Goal: Communication & Community: Answer question/provide support

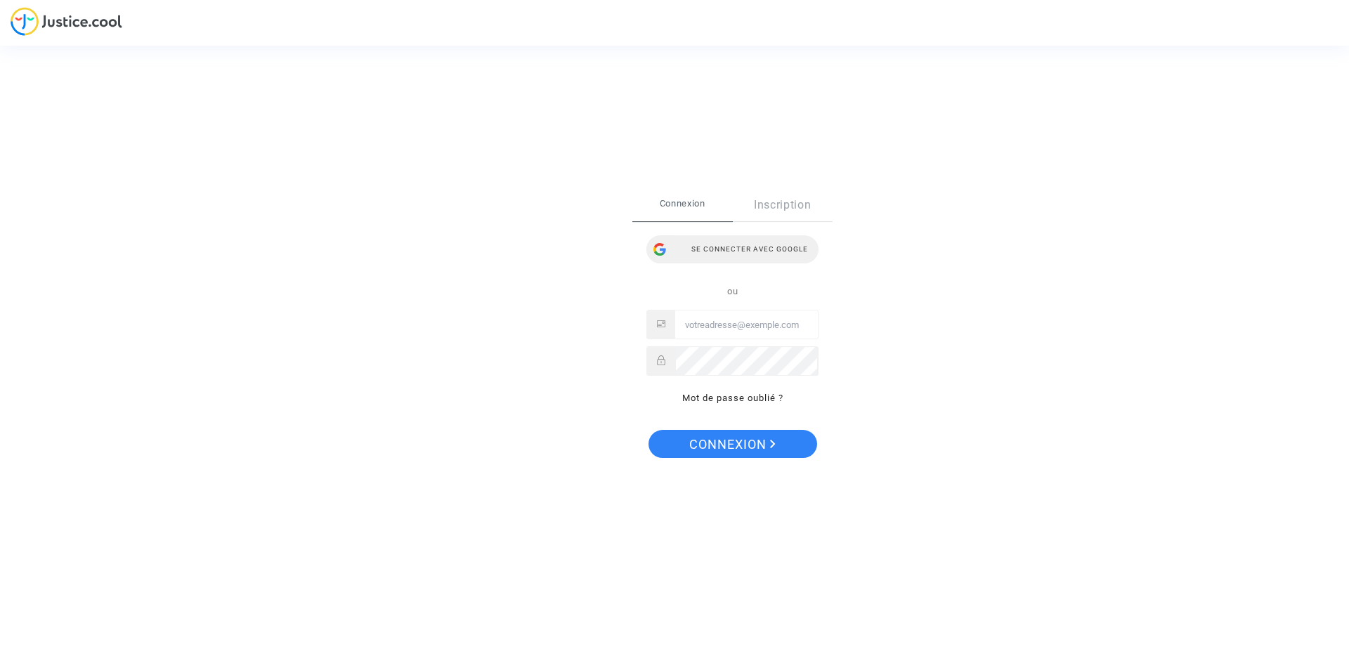
click at [724, 242] on div "Se connecter avec Google" at bounding box center [732, 249] width 172 height 28
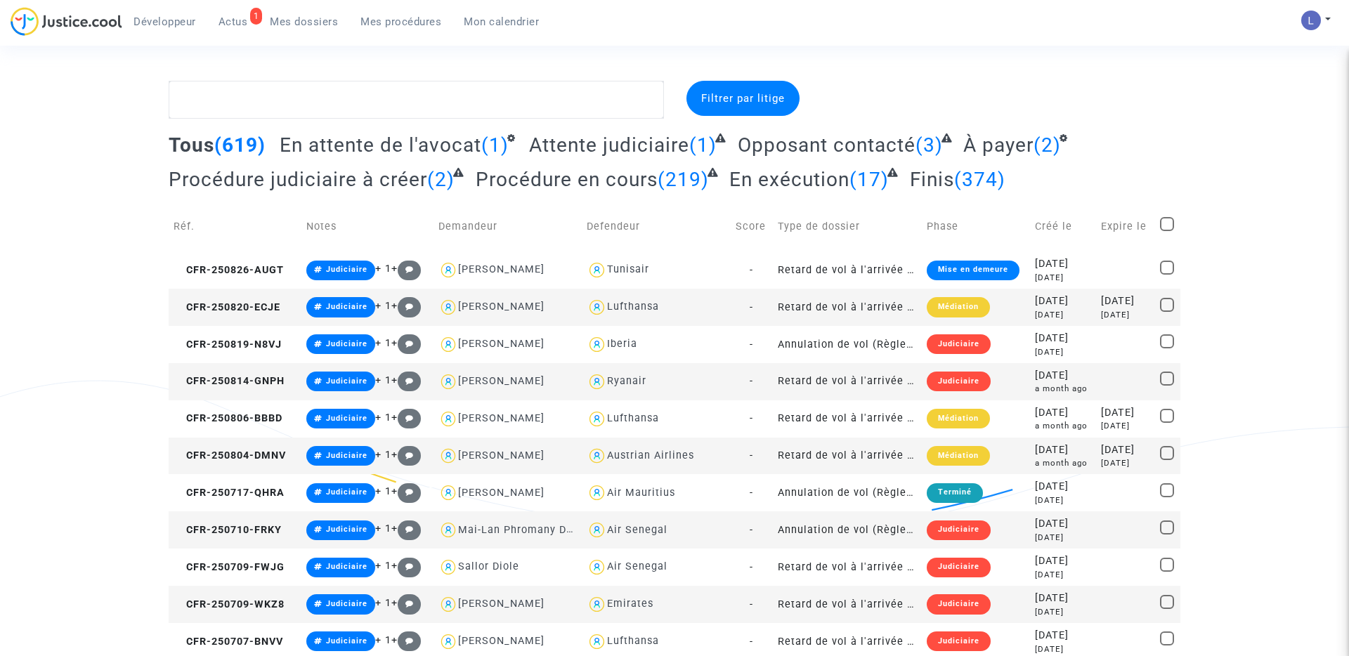
click at [228, 24] on span "Actus" at bounding box center [234, 21] width 30 height 13
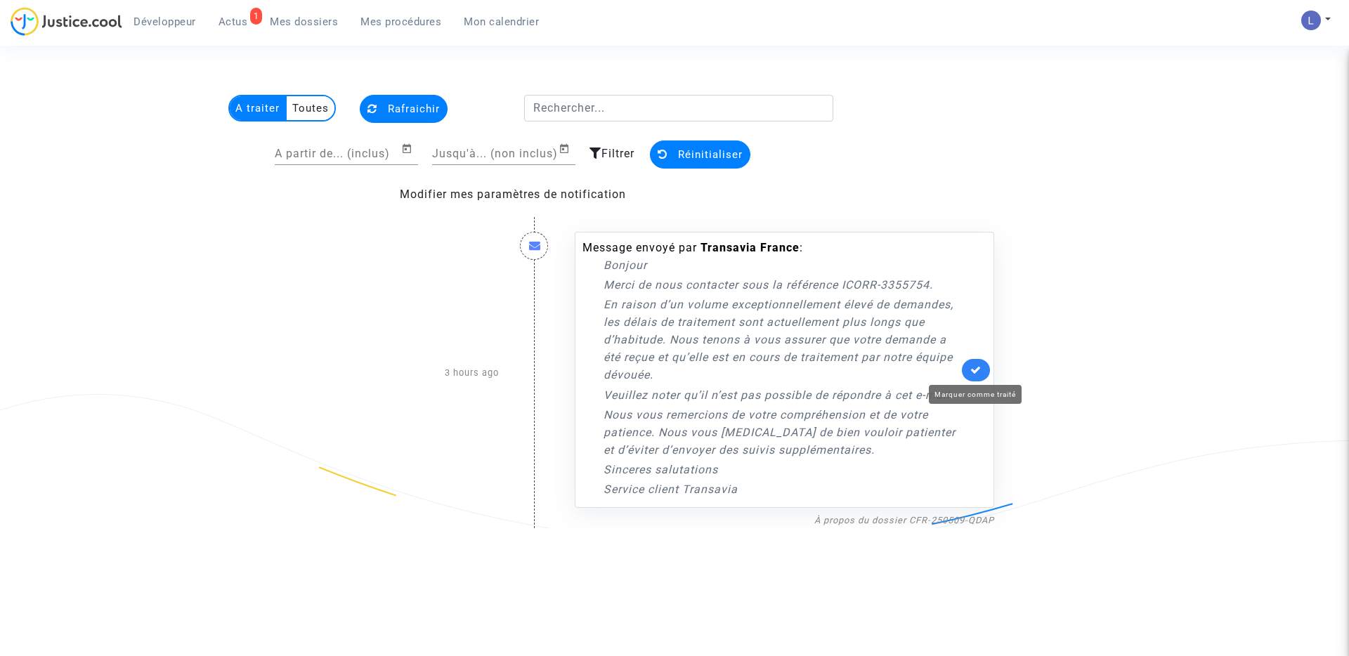
click at [976, 365] on icon at bounding box center [975, 370] width 11 height 11
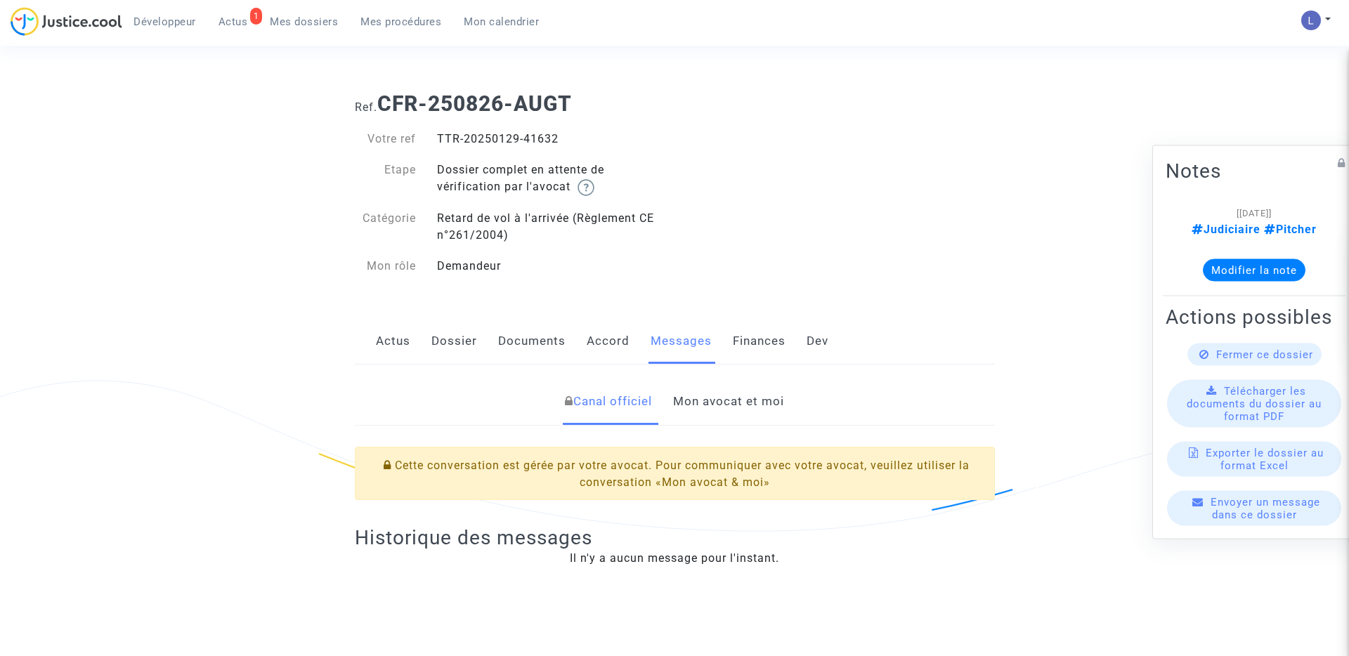
click at [537, 137] on div "TTR-20250129-41632" at bounding box center [550, 139] width 248 height 17
copy div "41632"
click at [749, 408] on link "Mon avocat et moi" at bounding box center [728, 402] width 111 height 46
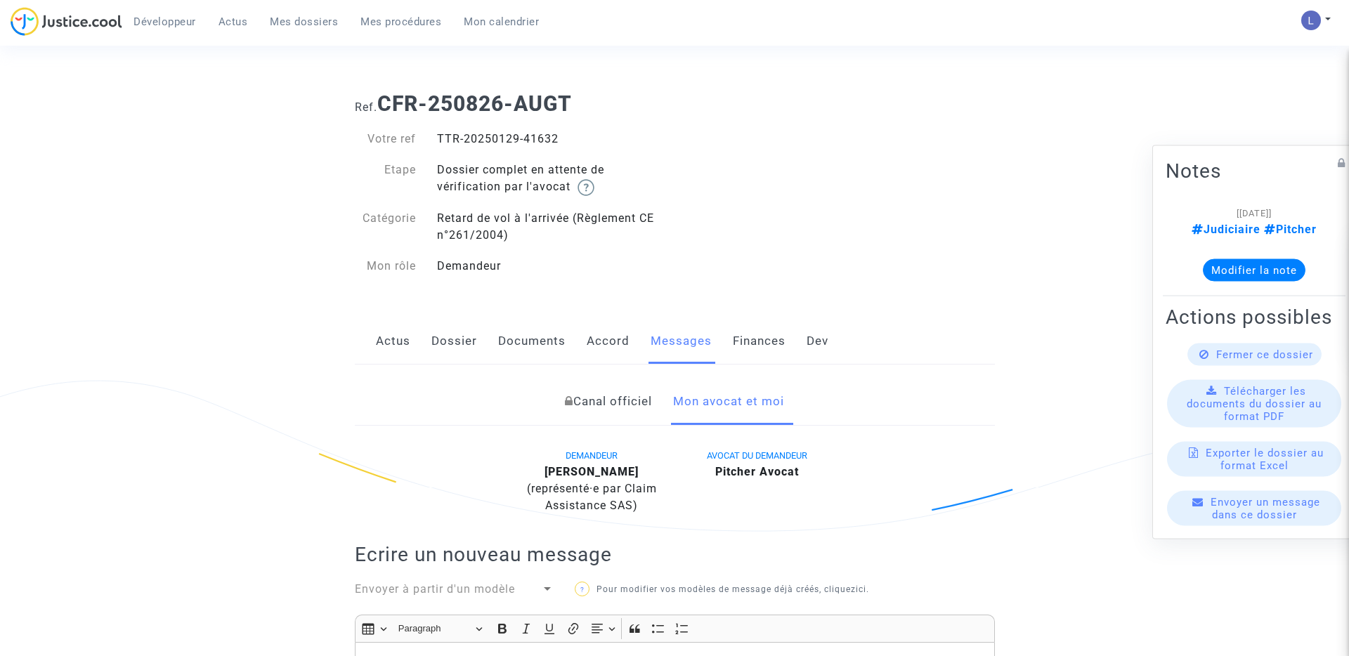
click at [386, 339] on link "Actus" at bounding box center [393, 341] width 34 height 46
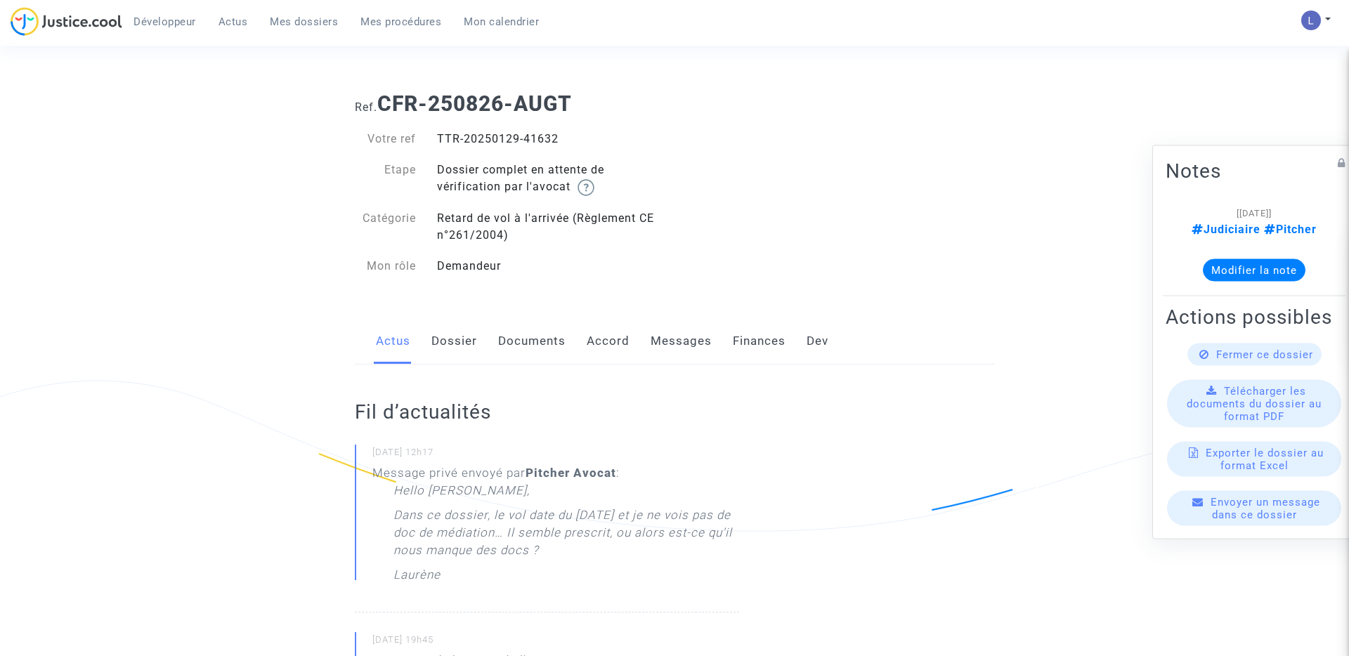
click at [660, 346] on link "Messages" at bounding box center [681, 341] width 61 height 46
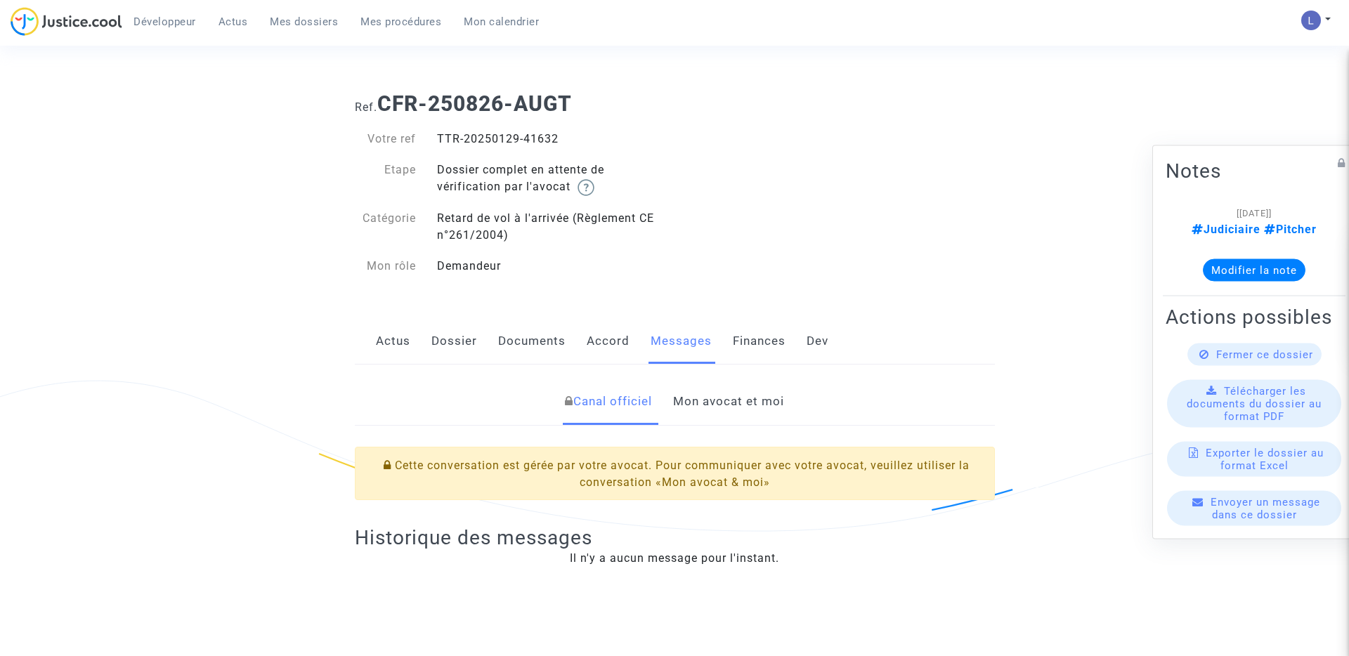
click at [721, 410] on link "Mon avocat et moi" at bounding box center [728, 402] width 111 height 46
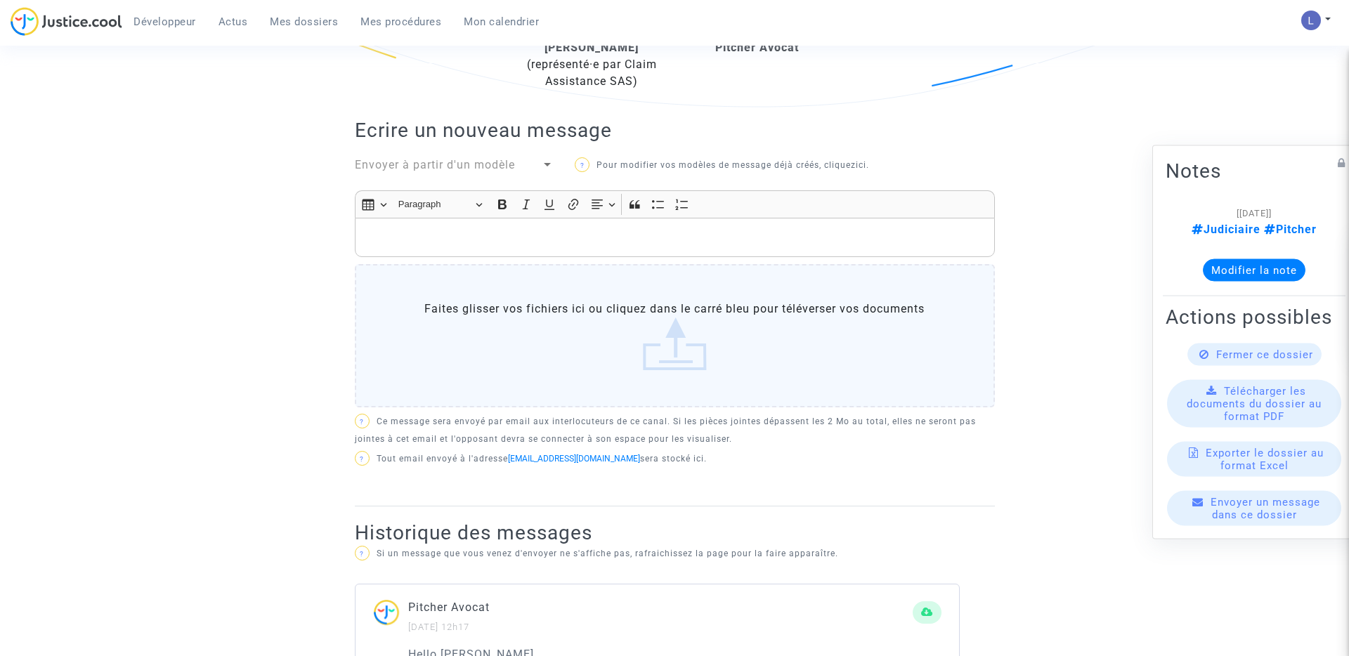
scroll to position [305, 0]
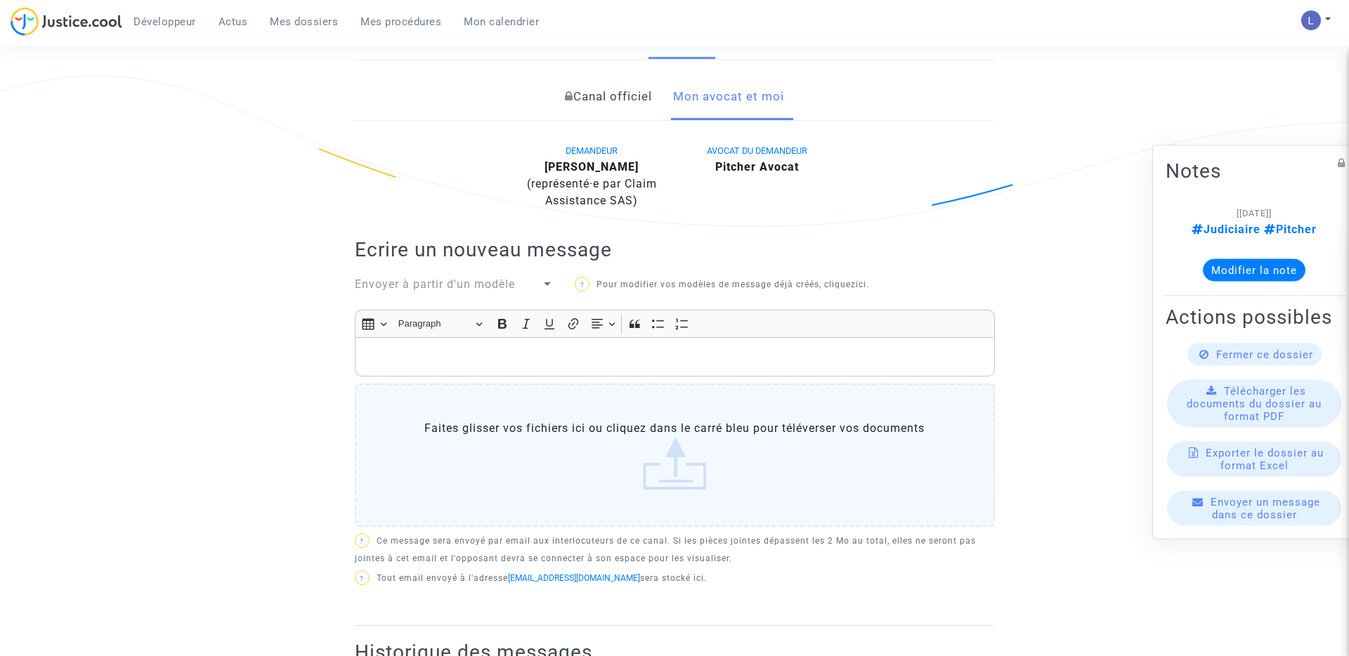
click at [516, 363] on p "Rich Text Editor, main" at bounding box center [674, 357] width 625 height 18
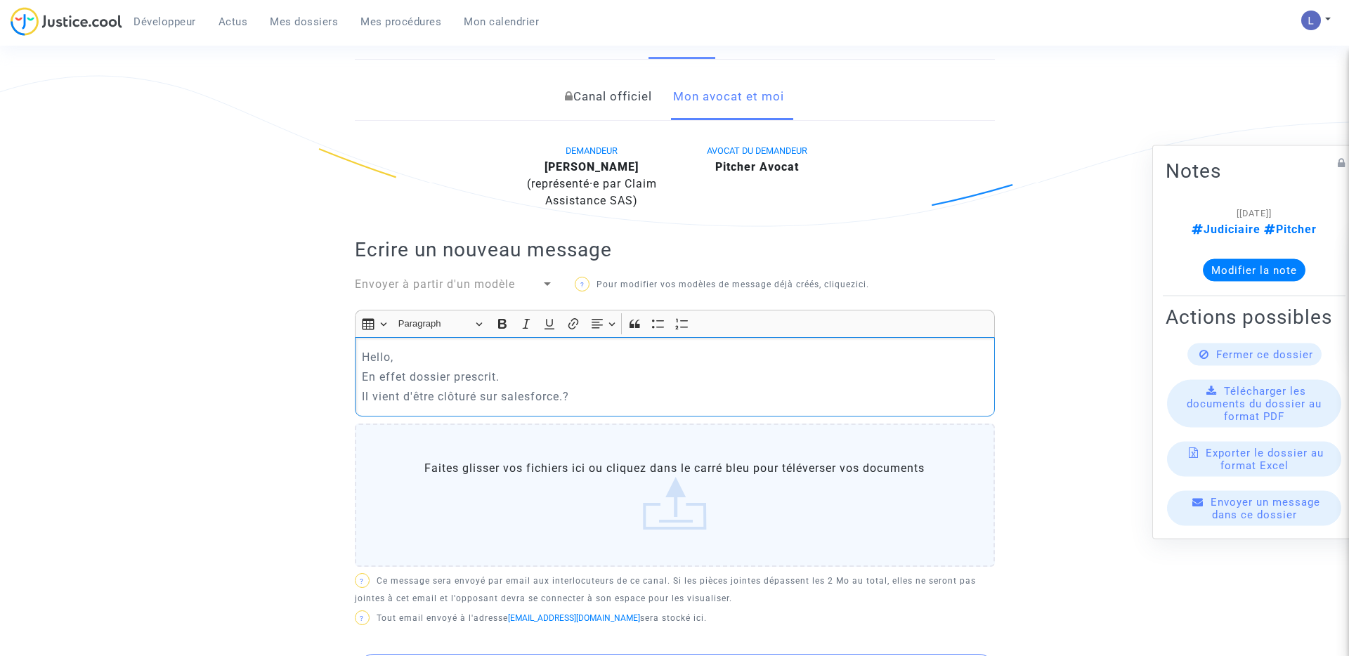
click at [512, 398] on p "Il vient d'être clôturé sur salesforce.?" at bounding box center [674, 397] width 625 height 18
click at [592, 397] on p "Il vient d'être clôturé sur Salesforce.?" at bounding box center [674, 397] width 625 height 18
click at [430, 352] on p "Hello," at bounding box center [674, 357] width 625 height 18
click at [601, 397] on p "Il vient d'être clôturé sur Salesforce." at bounding box center [674, 397] width 625 height 18
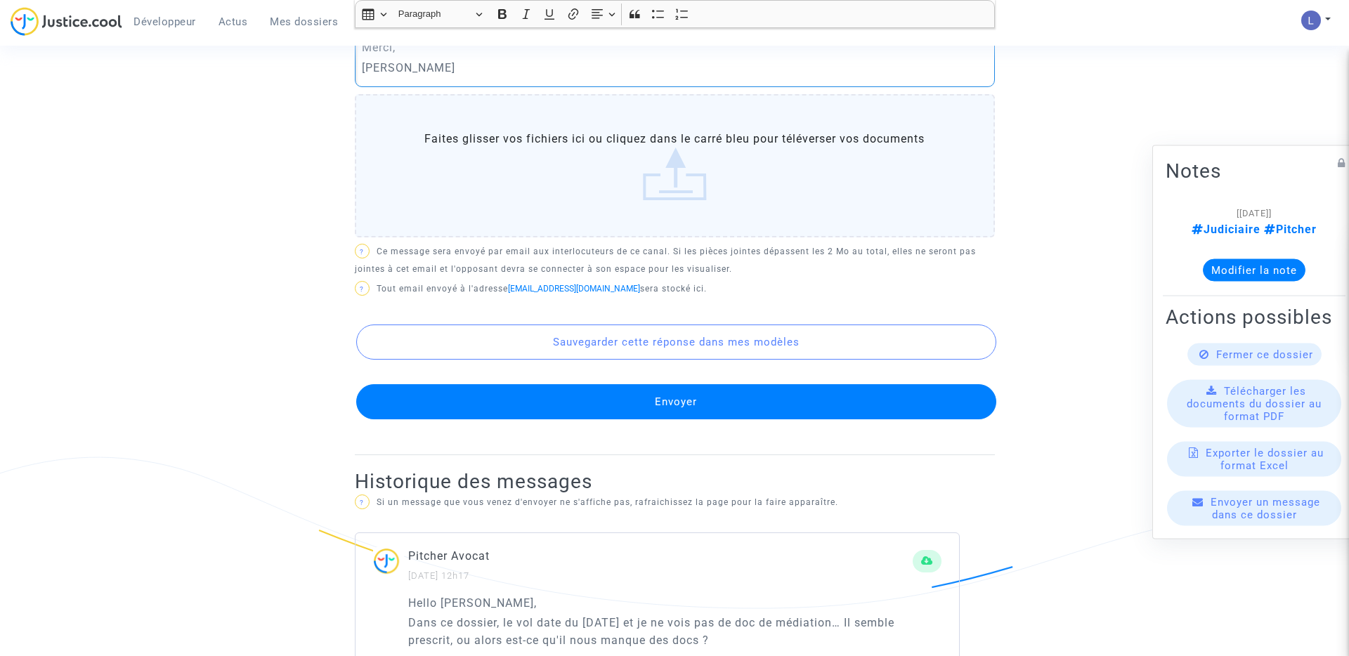
scroll to position [675, 0]
click at [658, 396] on button "Envoyer" at bounding box center [676, 401] width 640 height 35
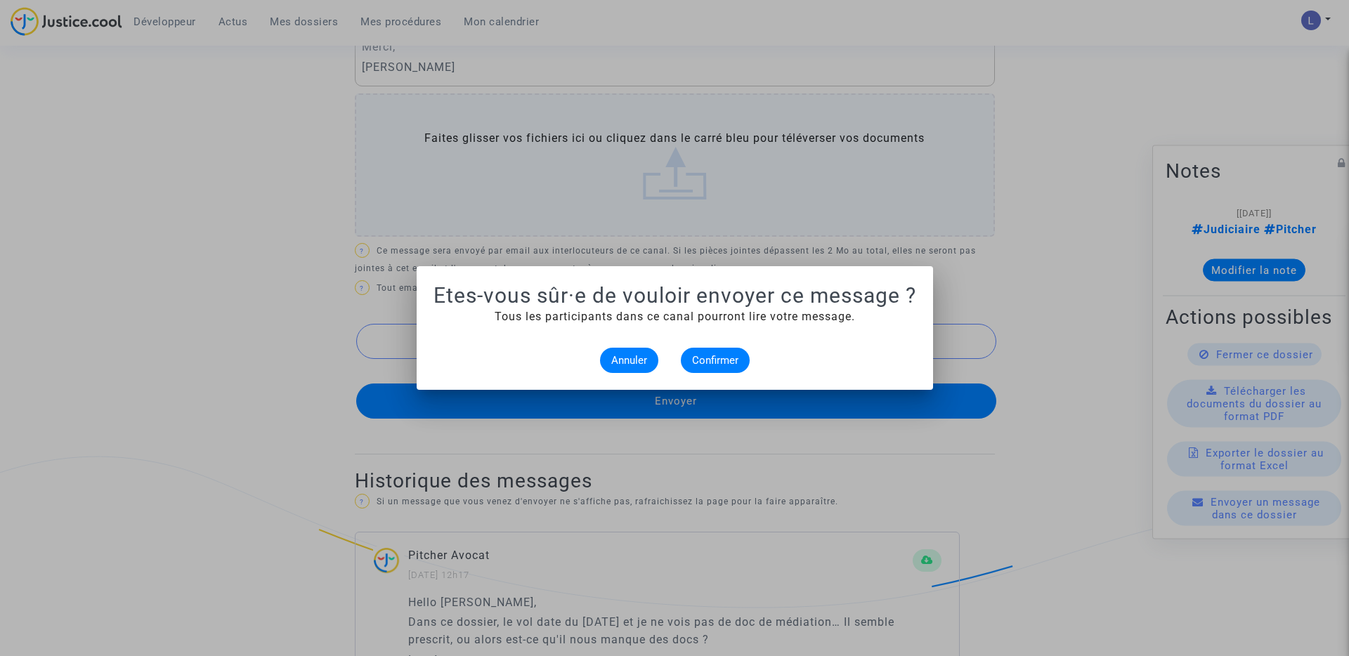
scroll to position [0, 0]
click at [710, 363] on span "Confirmer" at bounding box center [715, 360] width 46 height 13
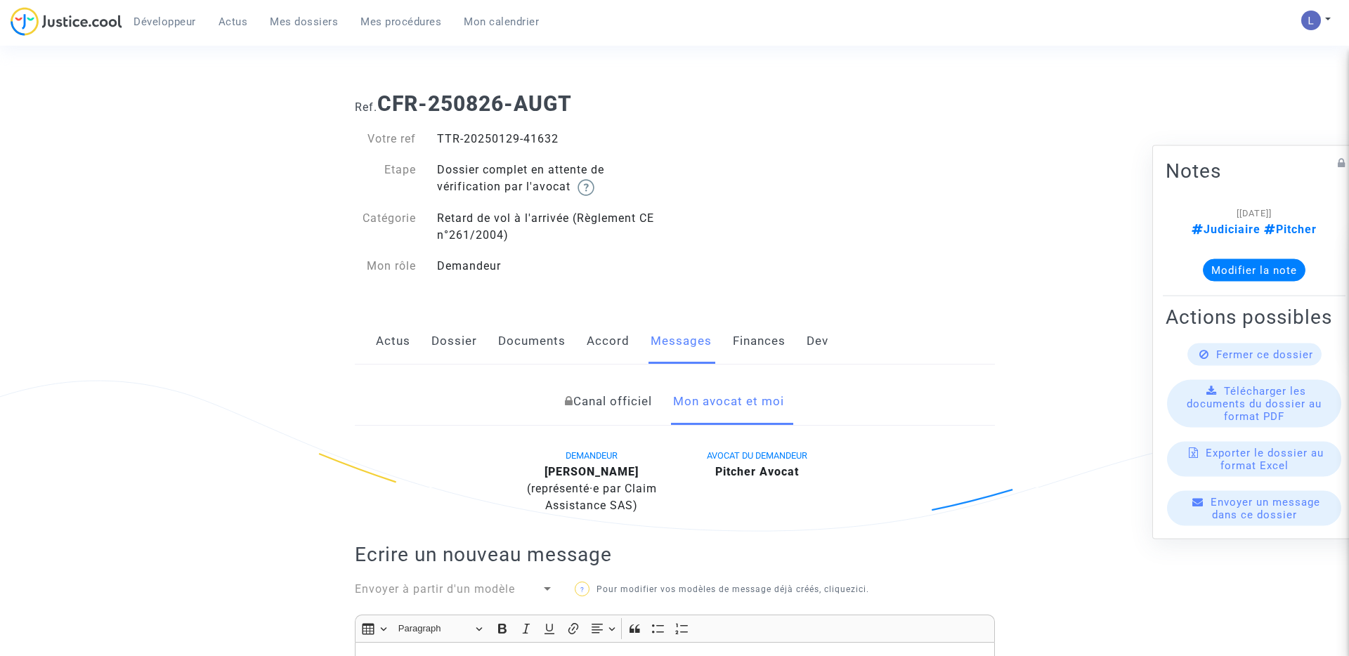
click at [289, 15] on span "Mes dossiers" at bounding box center [304, 21] width 68 height 13
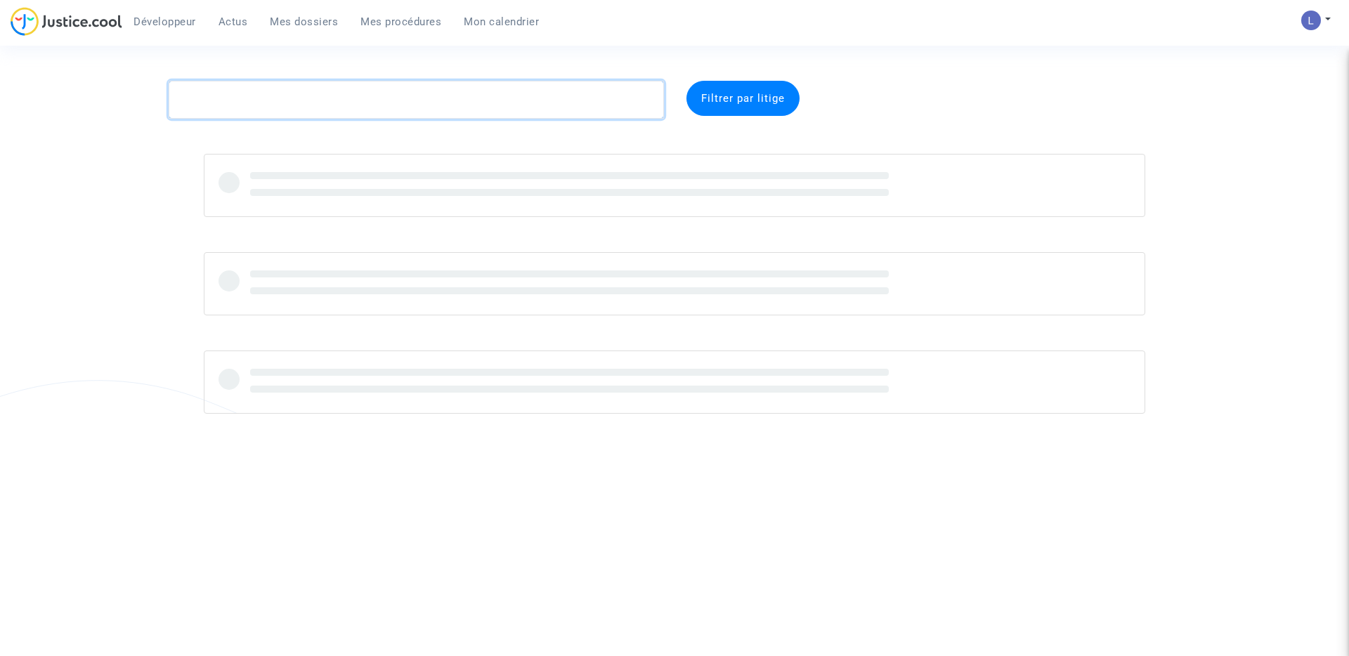
click at [263, 107] on textarea at bounding box center [416, 100] width 495 height 38
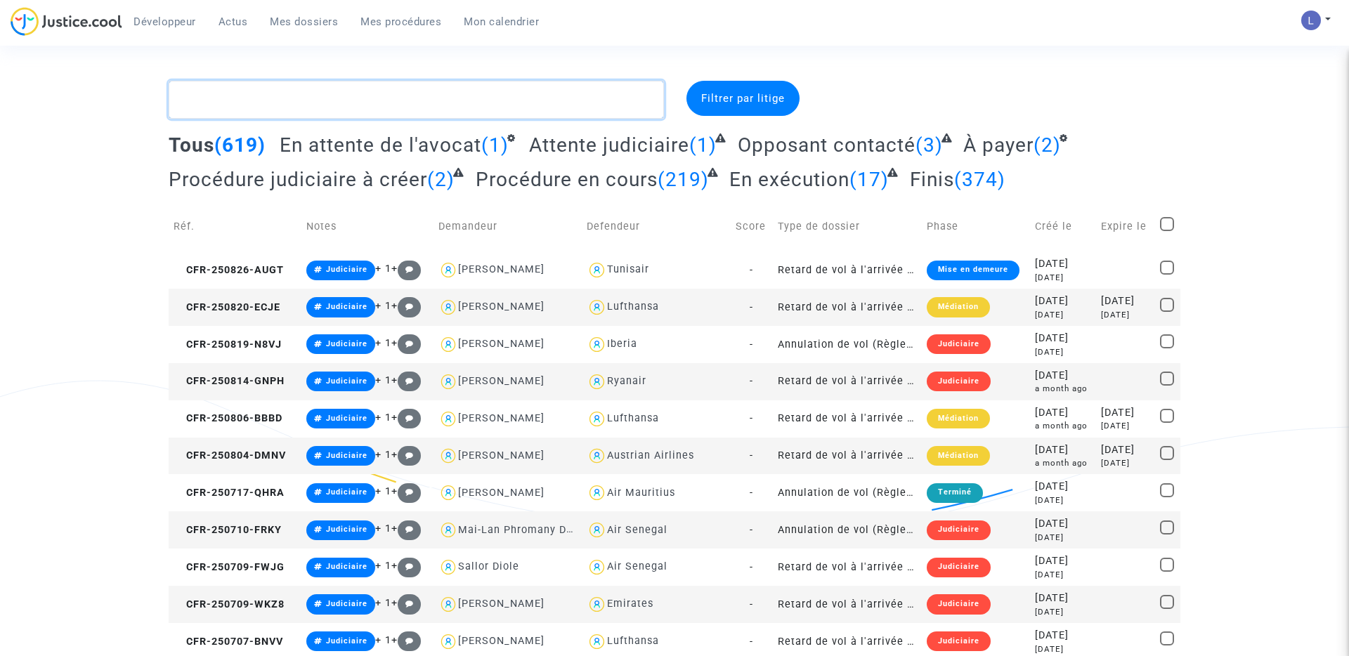
paste textarea "CFR-250130-V8FB"
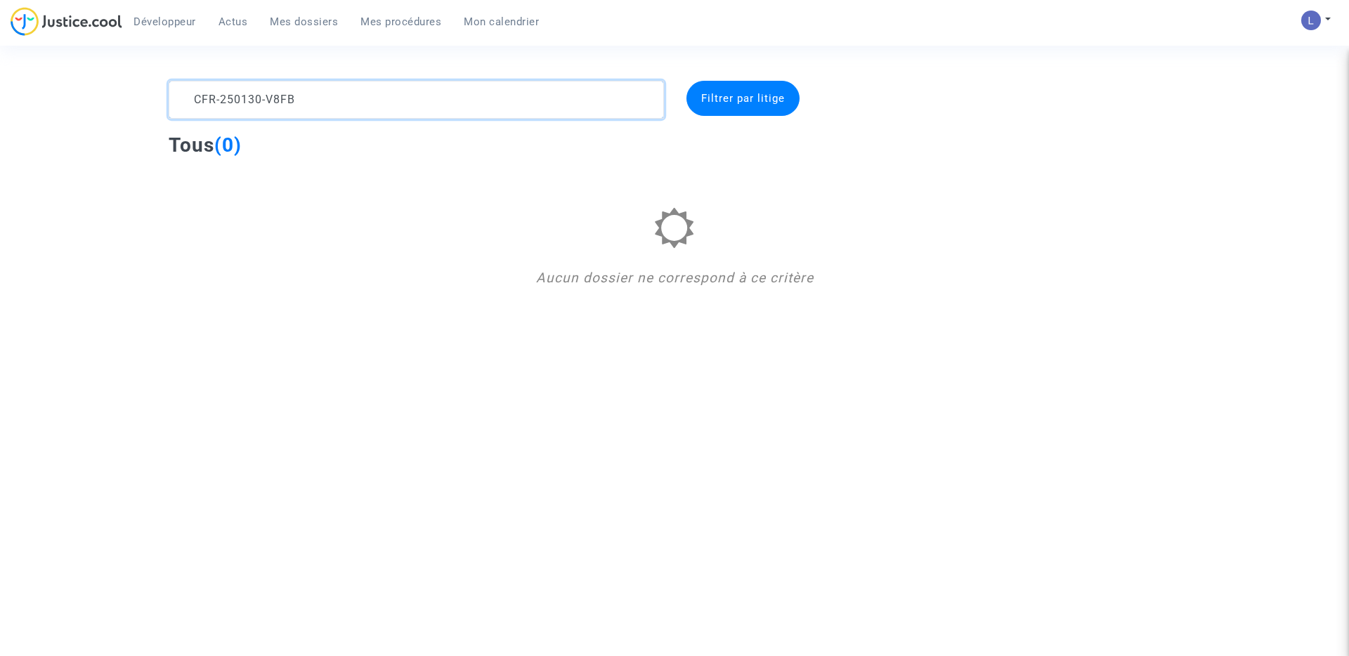
click at [393, 105] on textarea at bounding box center [416, 100] width 495 height 38
click at [184, 95] on textarea at bounding box center [416, 100] width 495 height 38
click at [305, 100] on textarea at bounding box center [416, 100] width 495 height 38
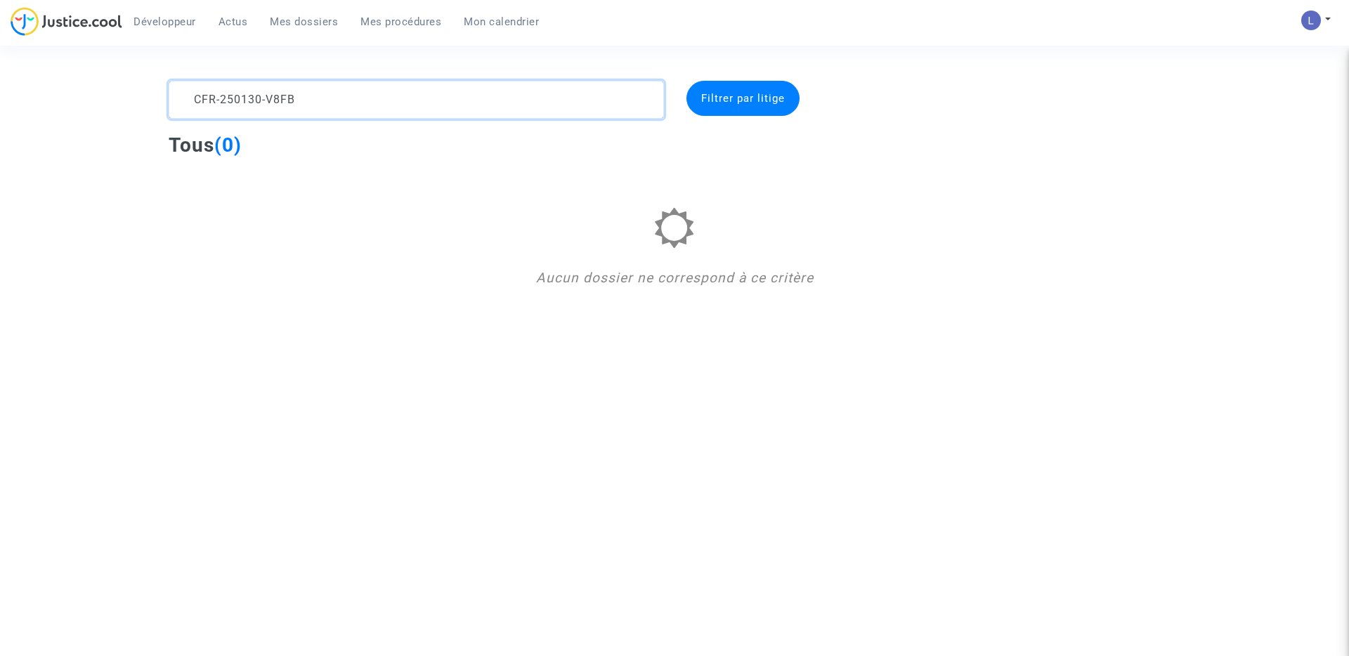
paste textarea "Didier PERRIN"
type textarea "Didier PERRIN"
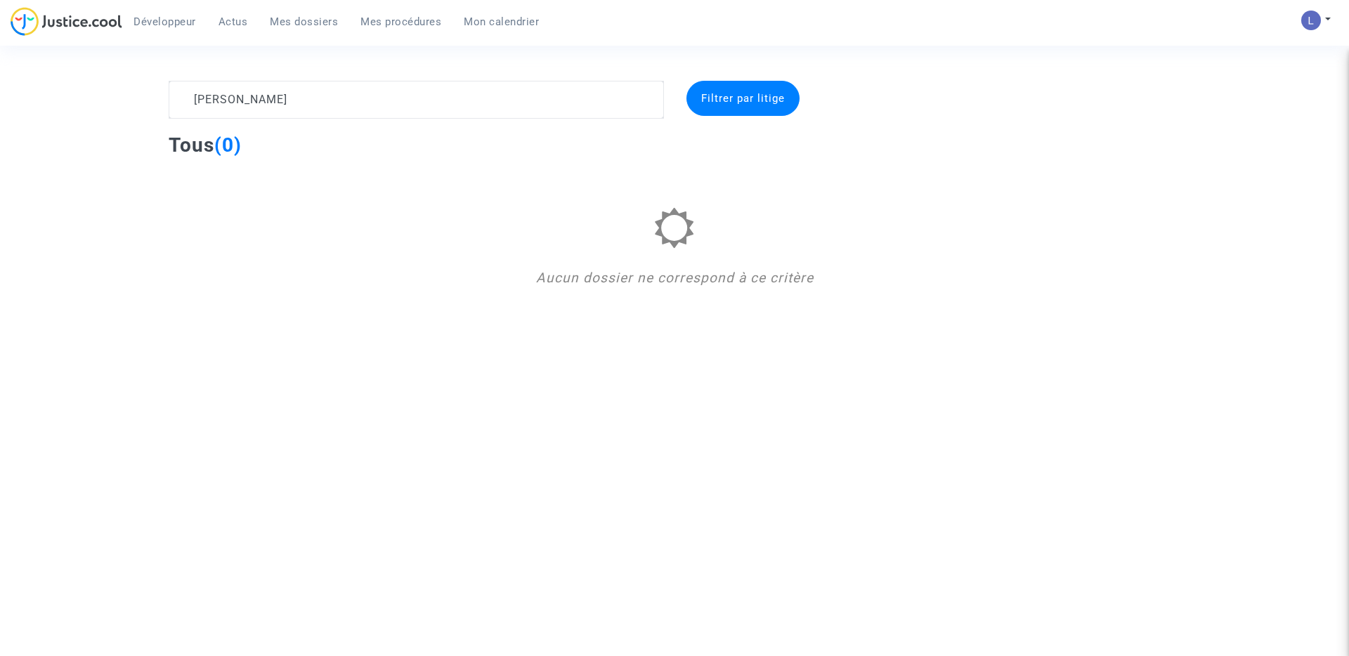
click at [315, 22] on span "Mes dossiers" at bounding box center [304, 21] width 68 height 13
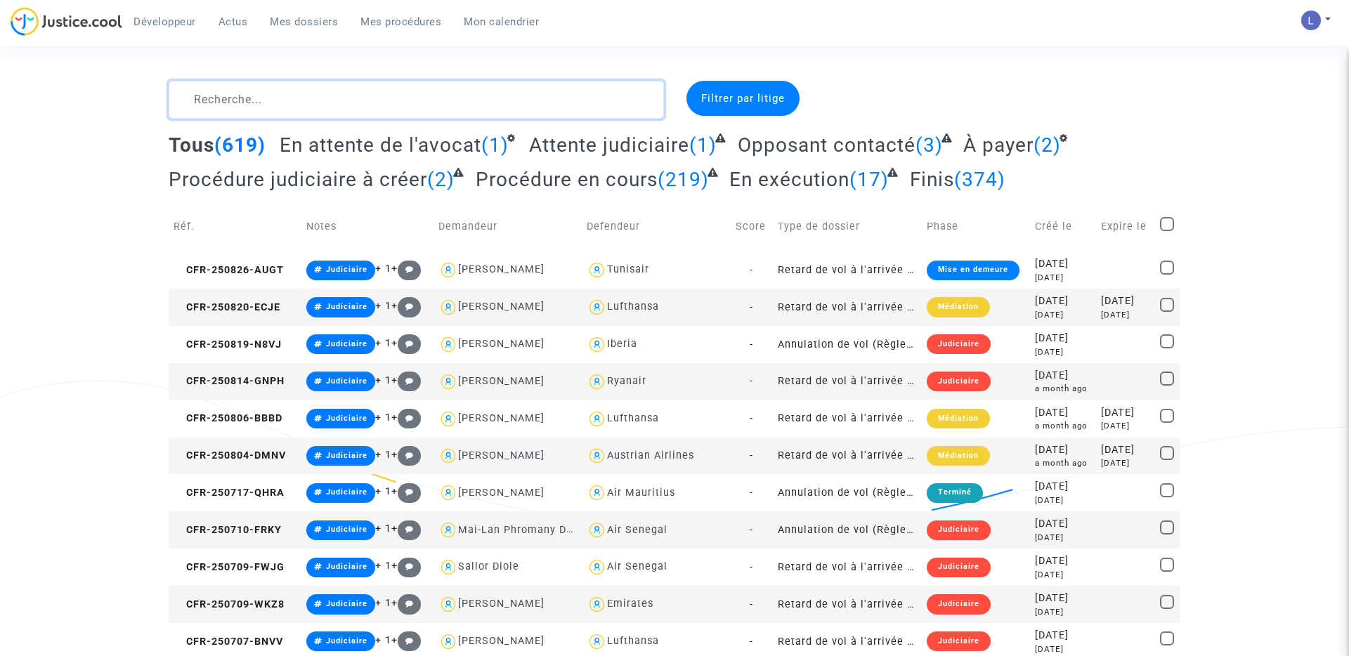
click at [221, 113] on textarea at bounding box center [416, 100] width 495 height 38
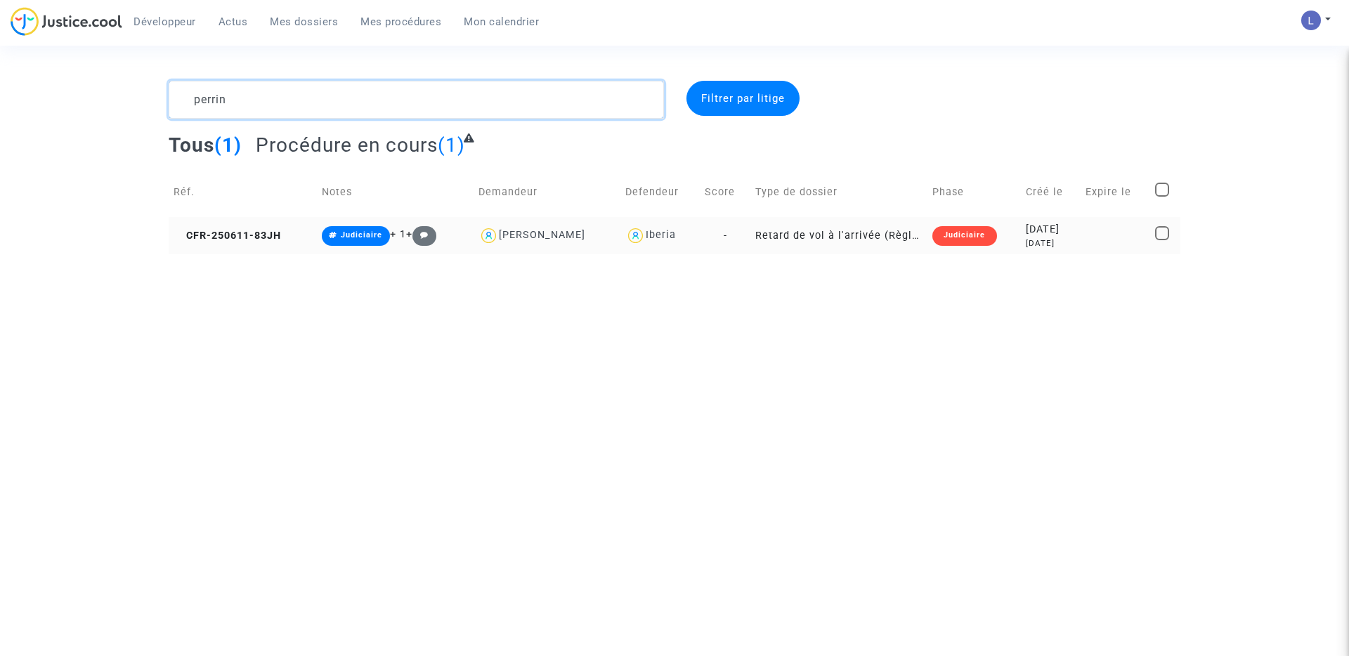
type textarea "perrin"
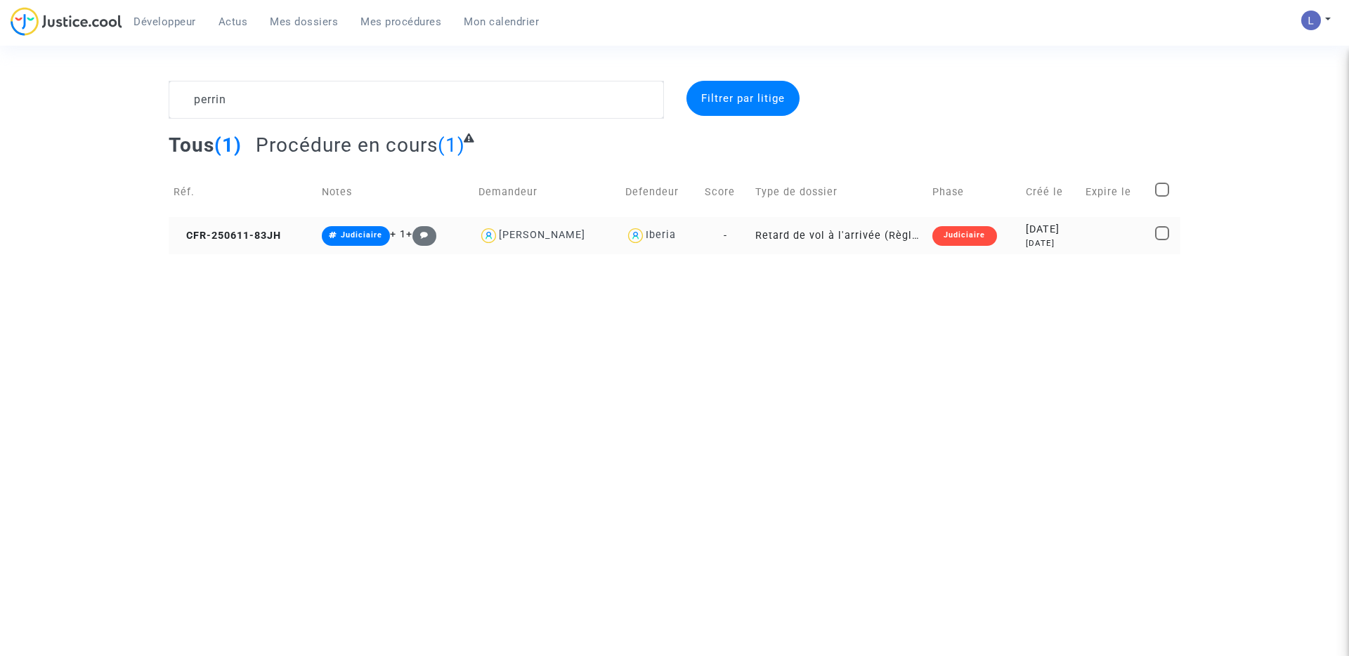
click at [222, 243] on td "CFR-250611-83JH" at bounding box center [243, 235] width 148 height 37
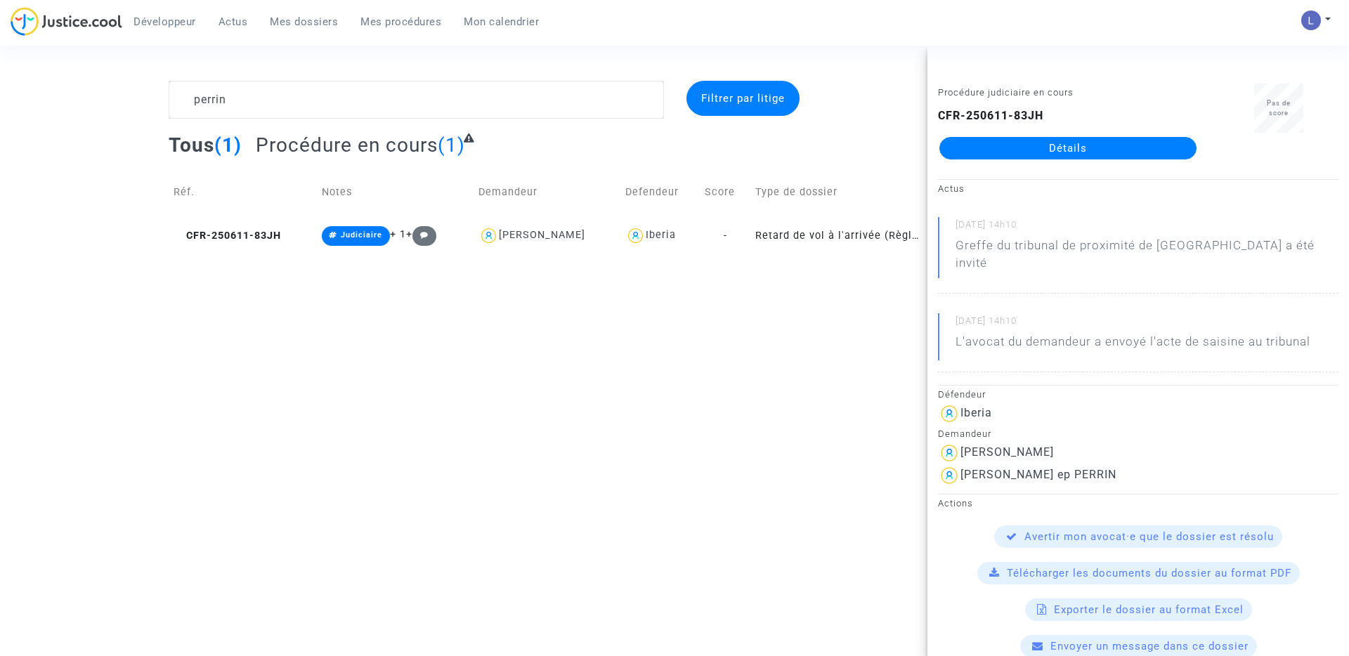
click at [312, 20] on span "Mes dossiers" at bounding box center [304, 21] width 68 height 13
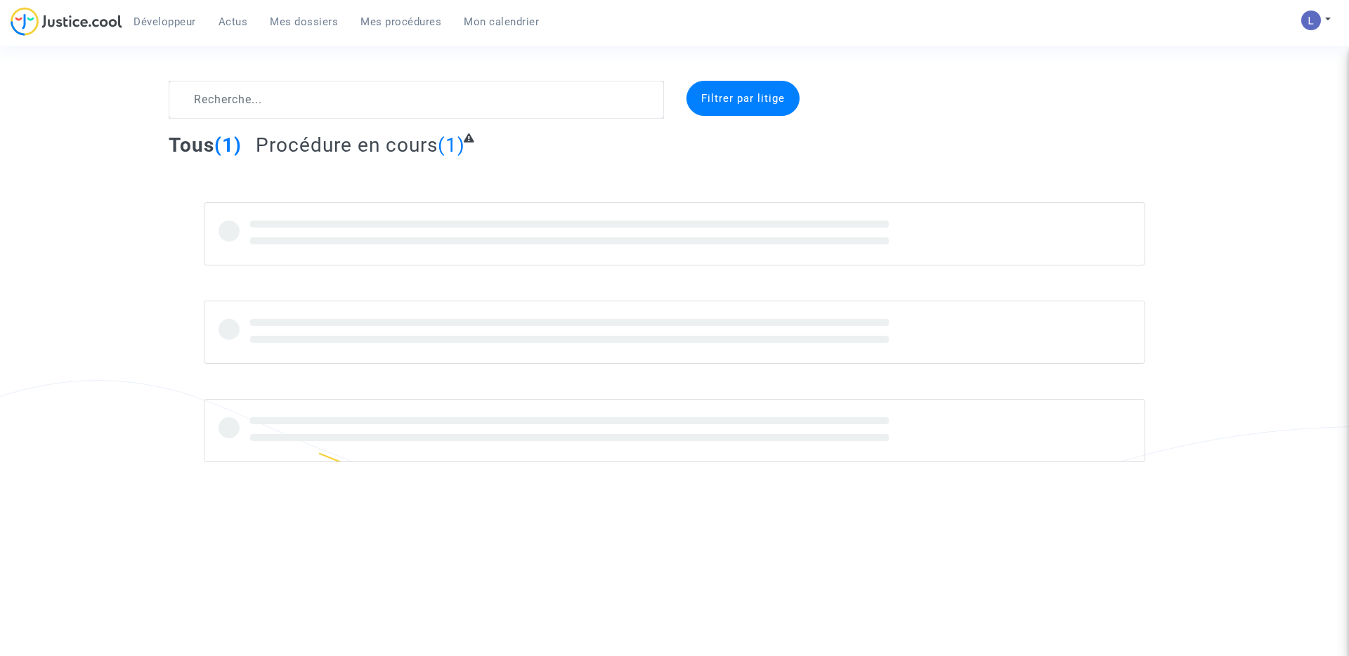
click at [237, 22] on span "Actus" at bounding box center [234, 21] width 30 height 13
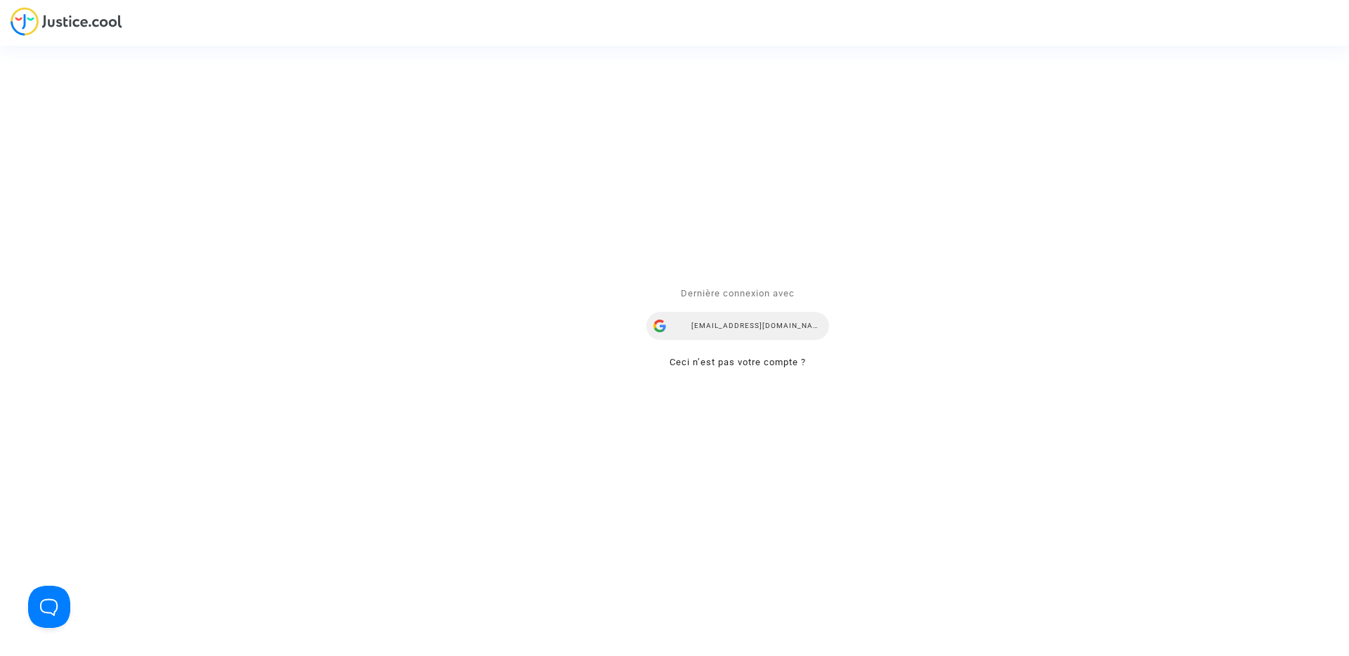
click at [737, 320] on div "airlines@refundmyticket.net" at bounding box center [737, 327] width 183 height 28
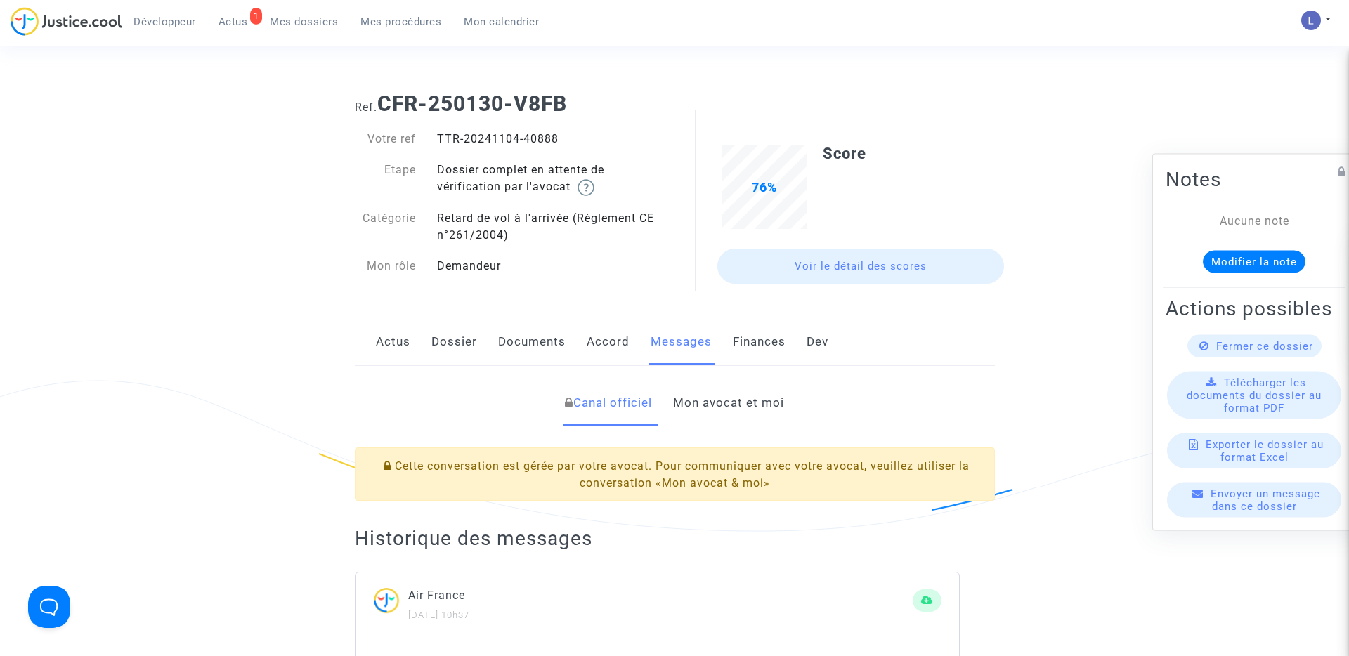
click at [725, 397] on link "Mon avocat et moi" at bounding box center [728, 403] width 111 height 46
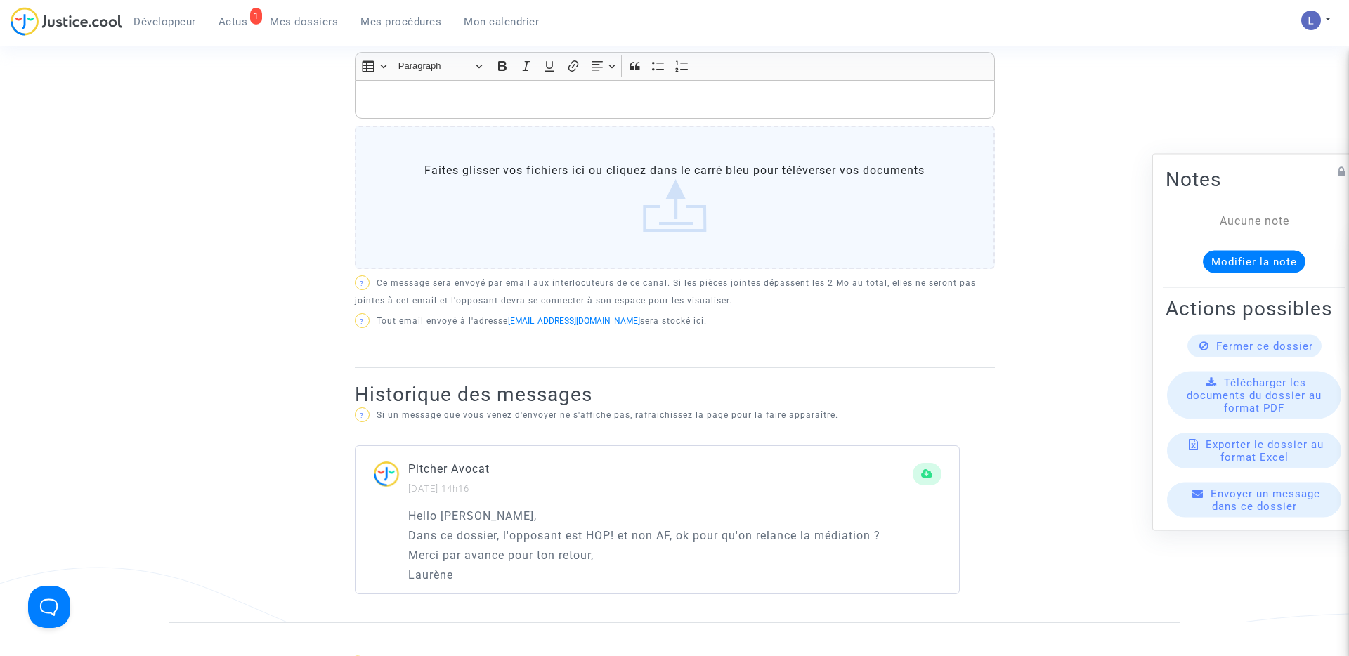
scroll to position [552, 0]
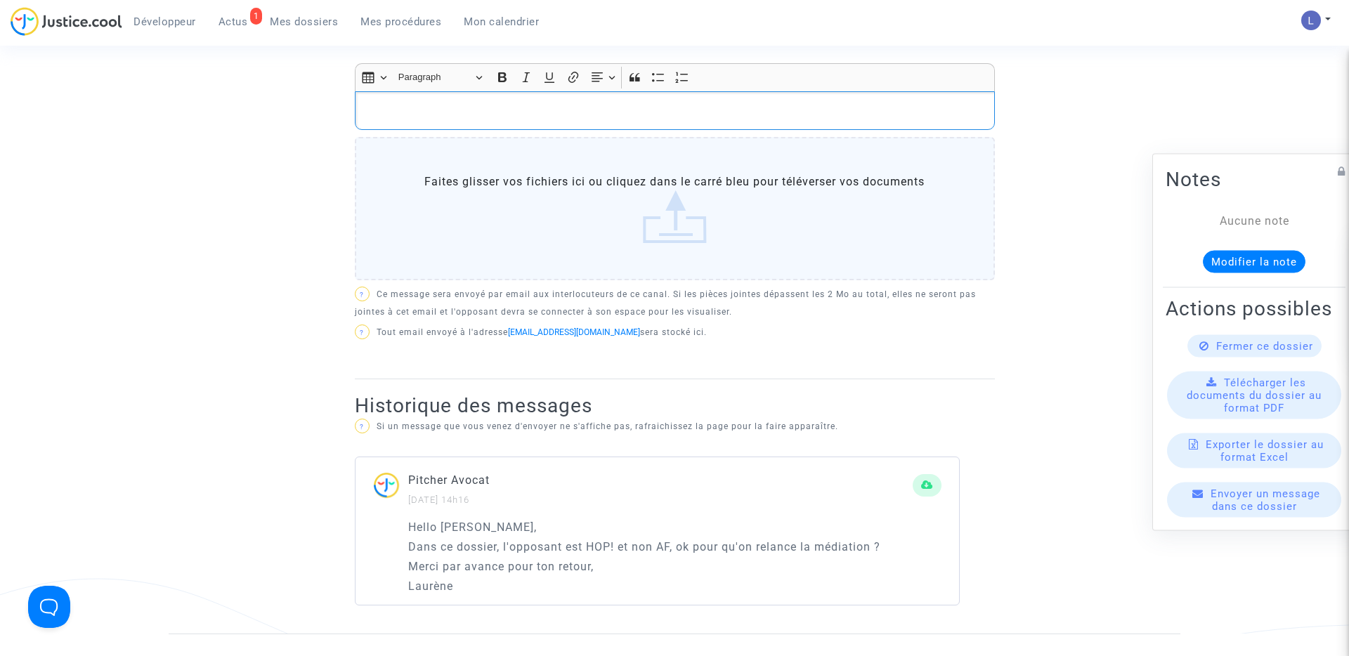
click at [506, 105] on p "Rich Text Editor, main" at bounding box center [674, 111] width 625 height 18
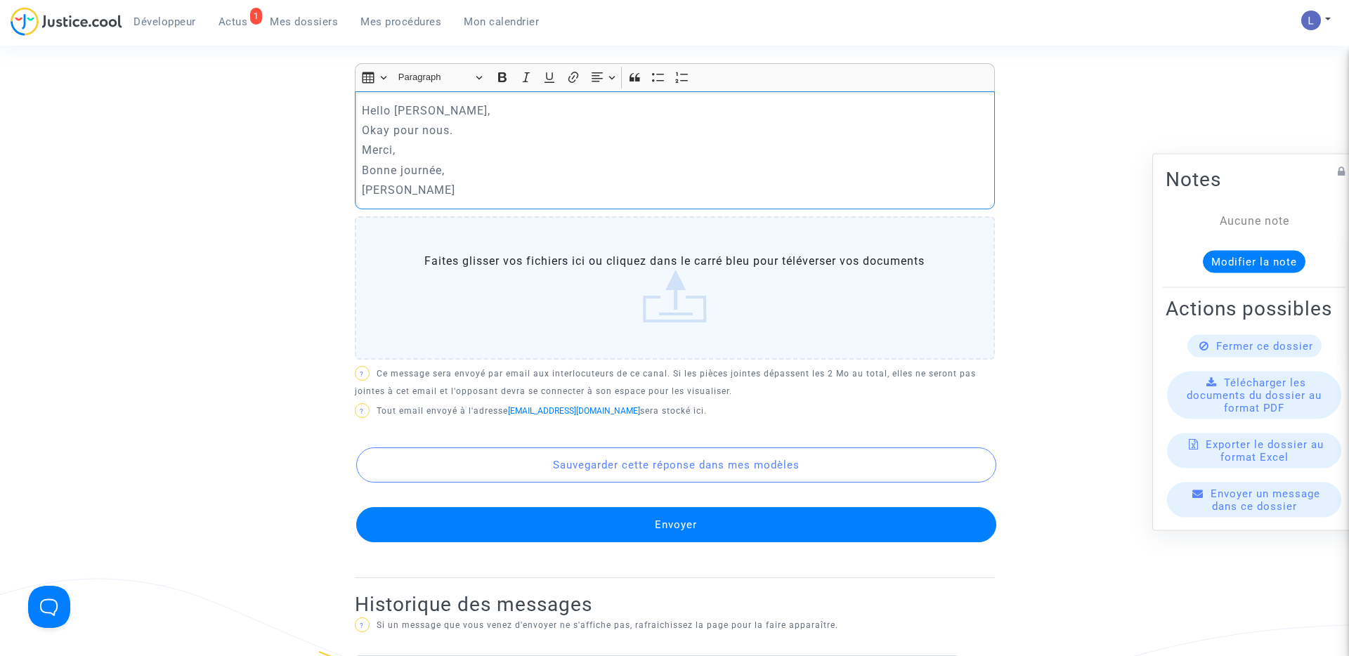
click at [720, 527] on button "Envoyer" at bounding box center [676, 524] width 640 height 35
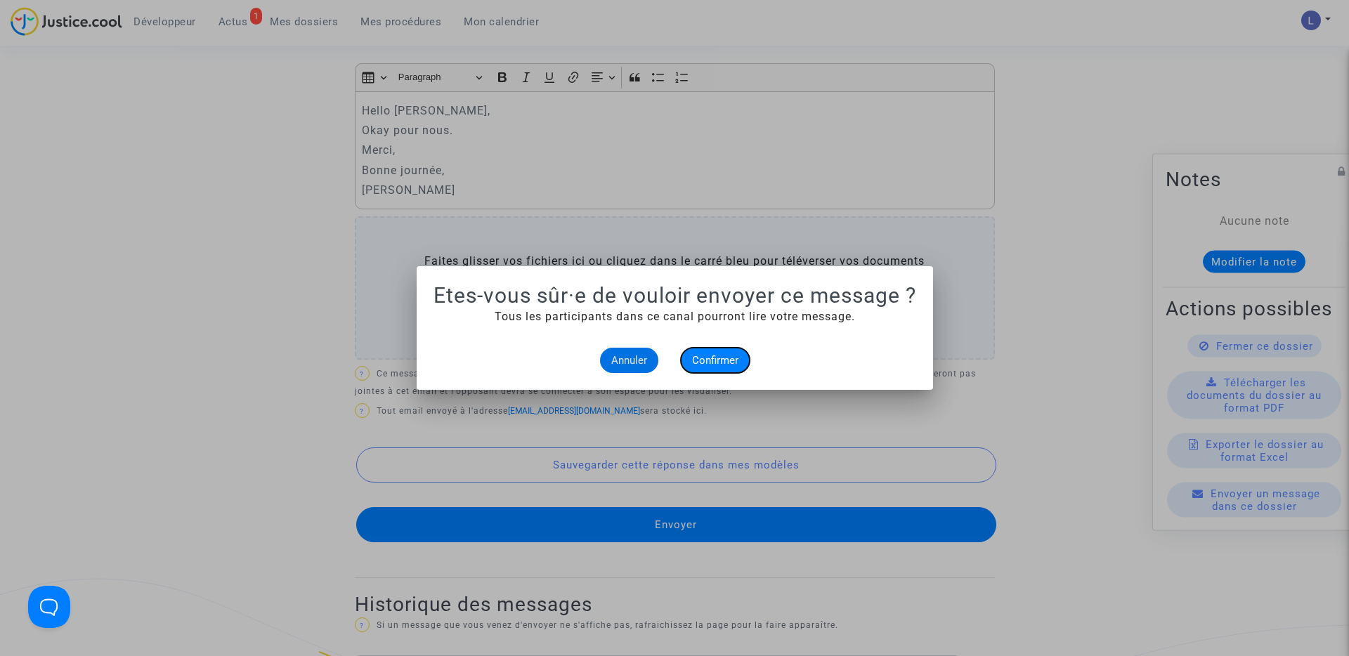
click at [719, 363] on span "Confirmer" at bounding box center [715, 360] width 46 height 13
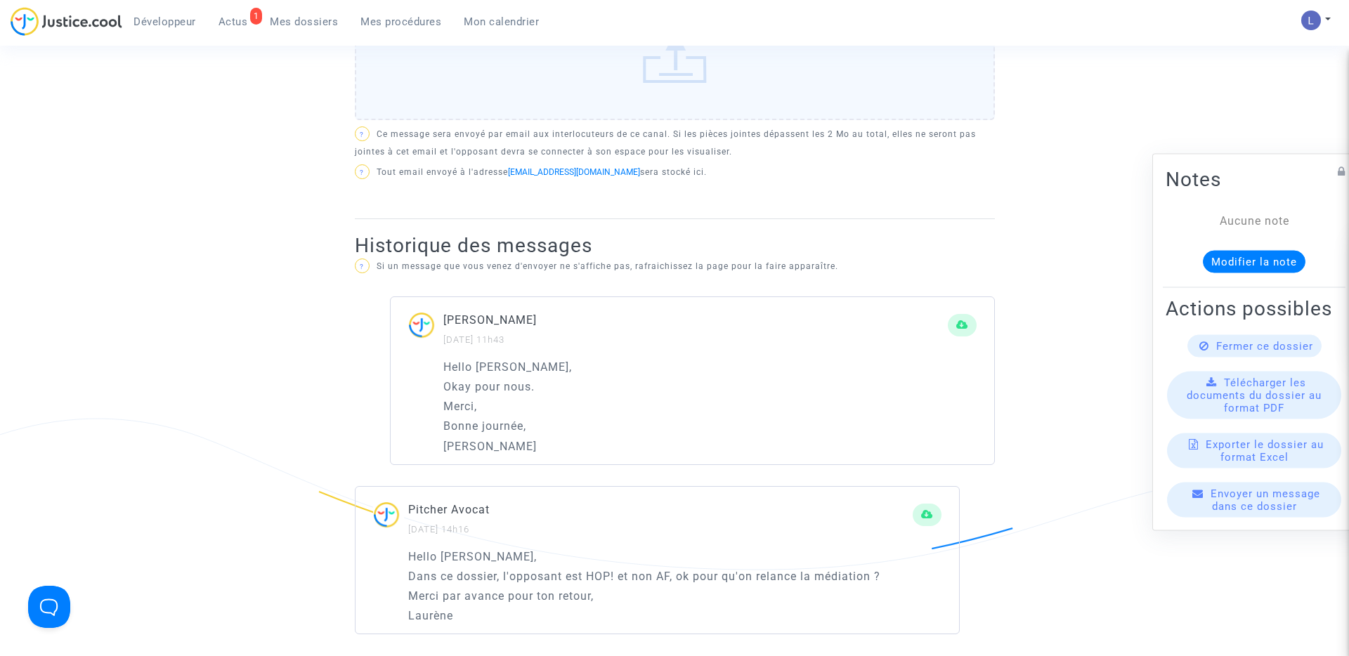
scroll to position [763, 0]
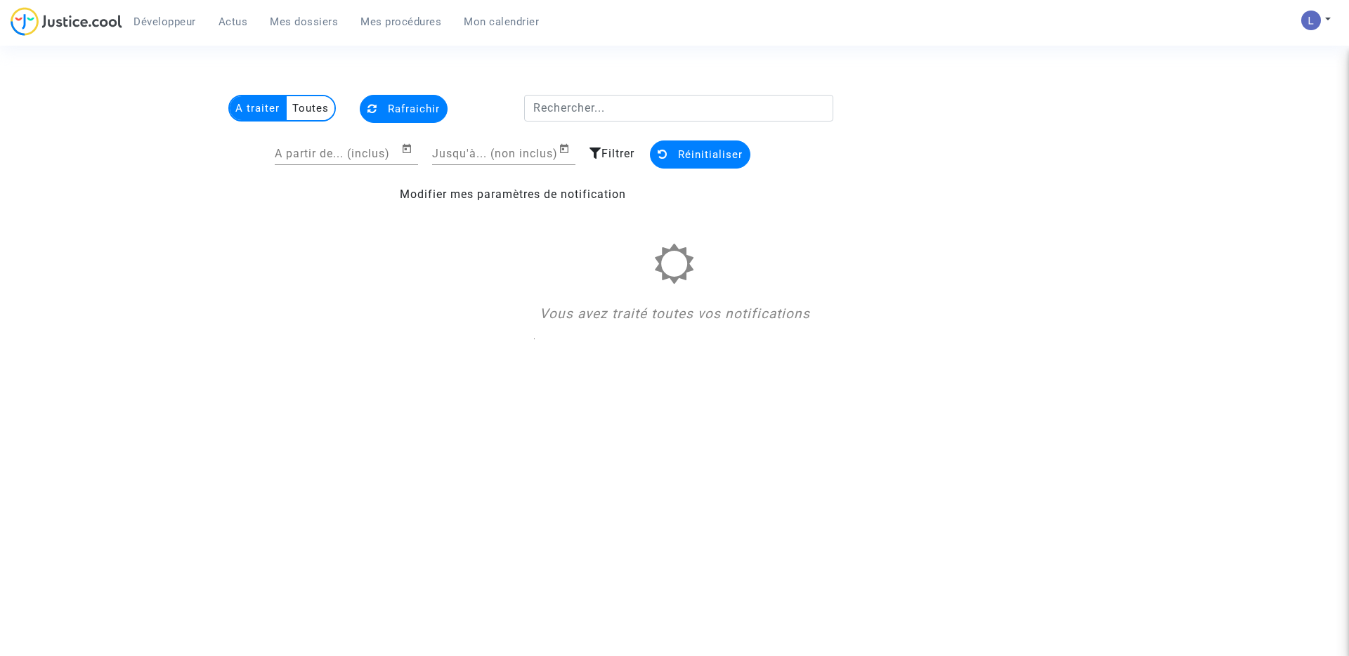
click at [315, 25] on span "Mes dossiers" at bounding box center [304, 21] width 68 height 13
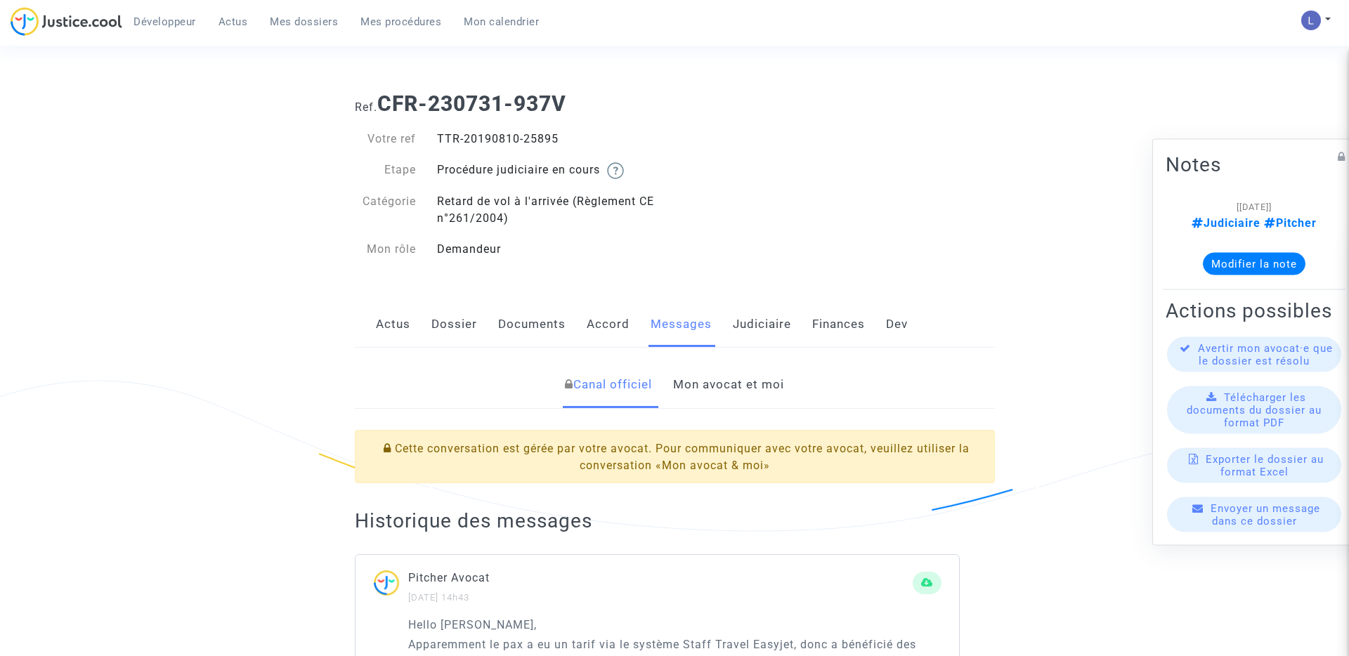
click at [542, 137] on div "TTR-20190810-25895" at bounding box center [550, 139] width 248 height 17
copy div "25895"
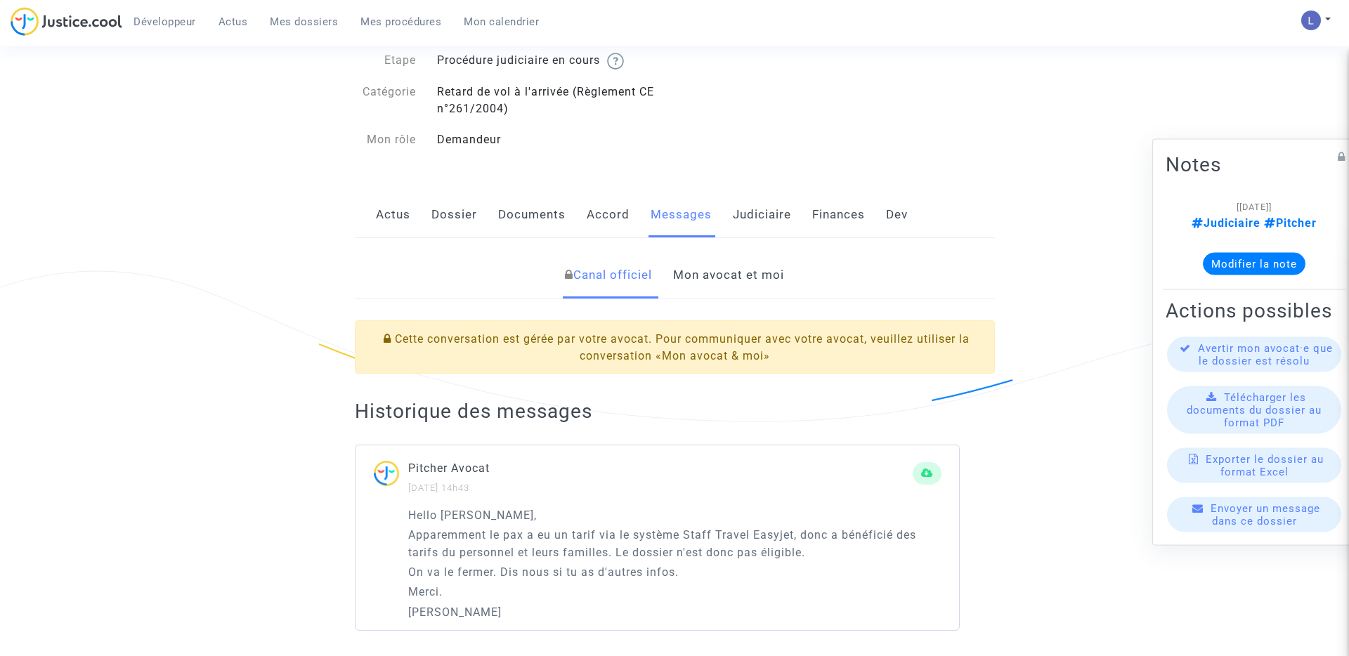
scroll to position [268, 0]
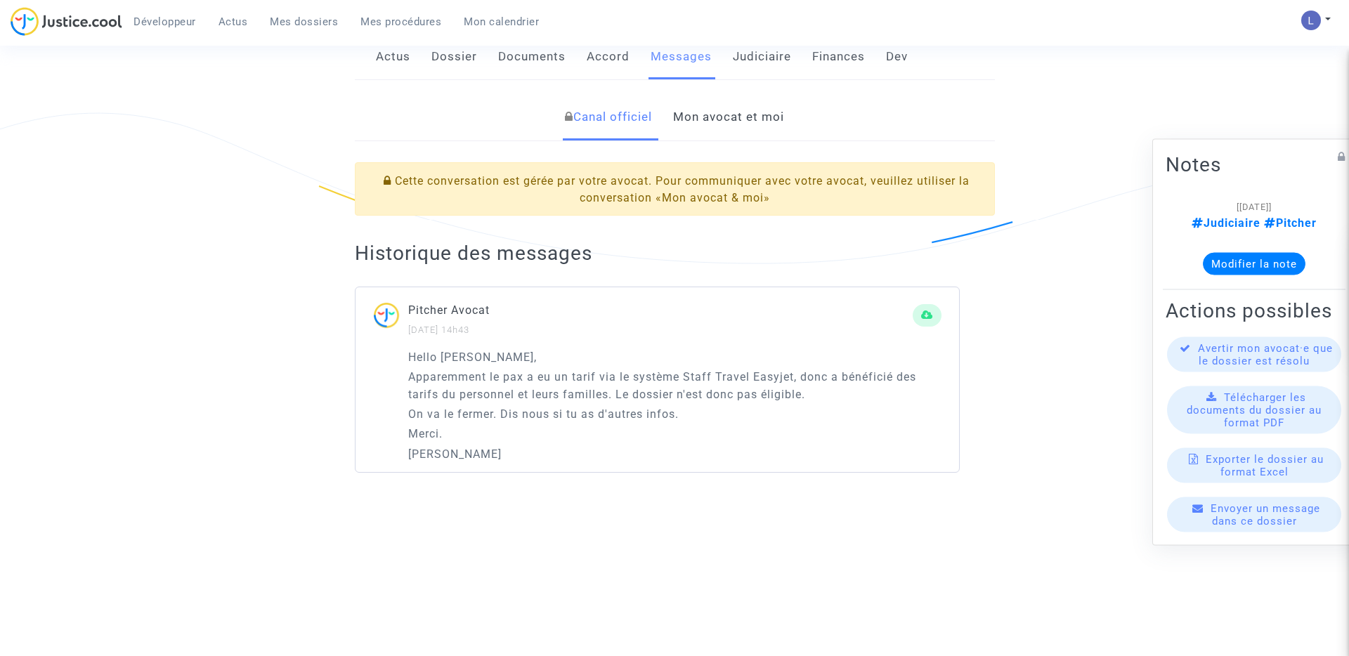
click at [490, 433] on p "Merci." at bounding box center [674, 434] width 533 height 18
drag, startPoint x: 814, startPoint y: 396, endPoint x: 398, endPoint y: 381, distance: 415.5
click at [398, 381] on div "Hello [PERSON_NAME], Apparemment le pax a eu un tarif via le système Staff Trav…" at bounding box center [658, 410] width 604 height 124
copy p "Apparemment le pax a eu un tarif via le système Staff Travel Easyjet, donc a bé…"
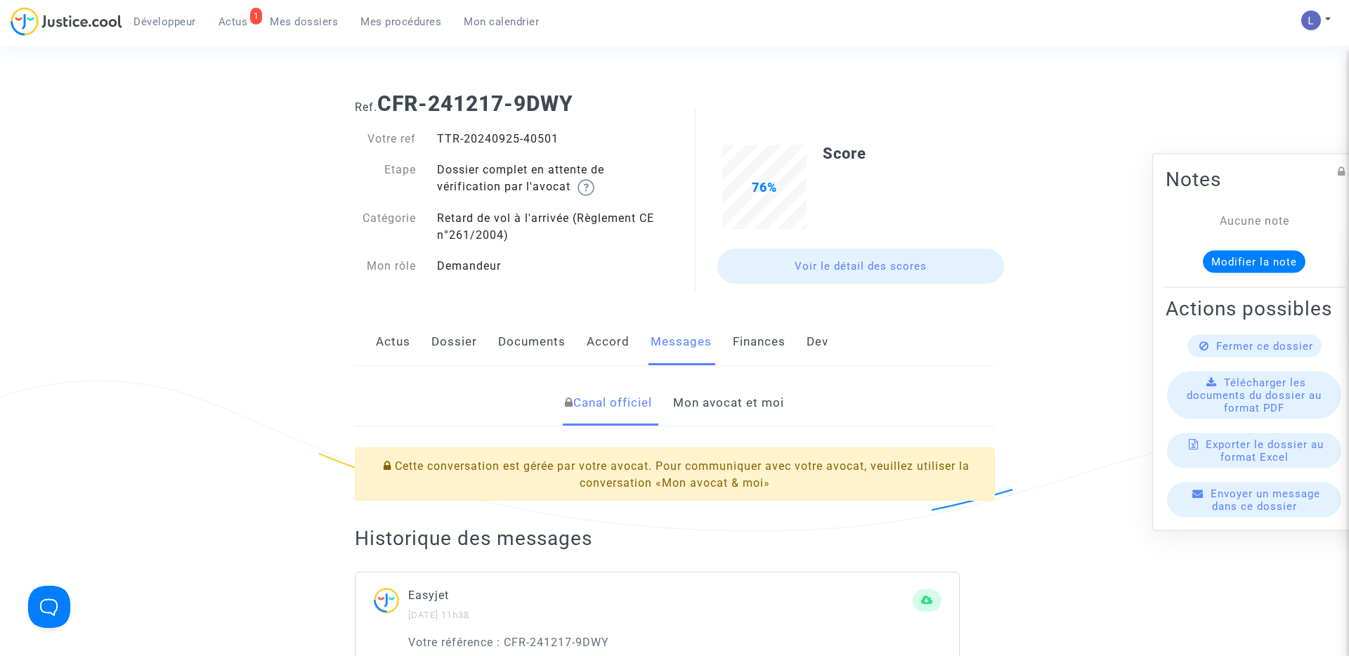
click at [538, 138] on div "TTR-20240925-40501" at bounding box center [550, 139] width 248 height 17
copy div "40501"
click at [229, 17] on span "Actus" at bounding box center [234, 21] width 30 height 13
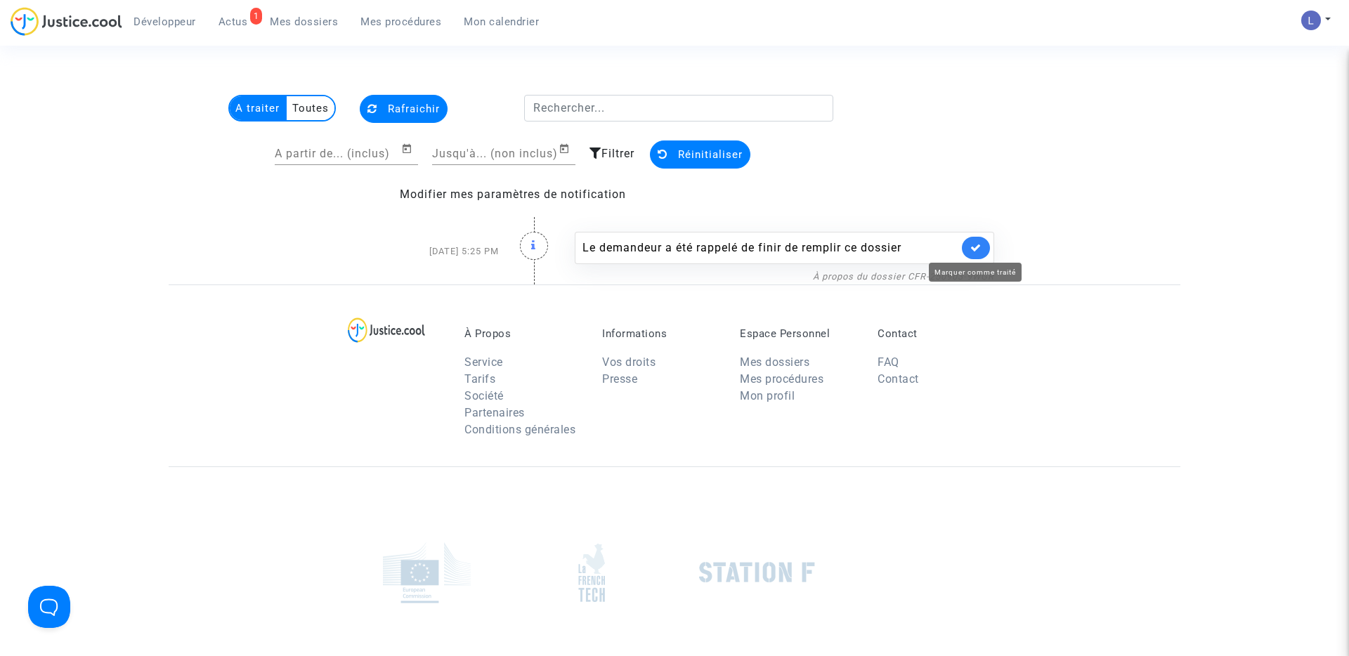
click at [975, 245] on icon at bounding box center [975, 247] width 11 height 11
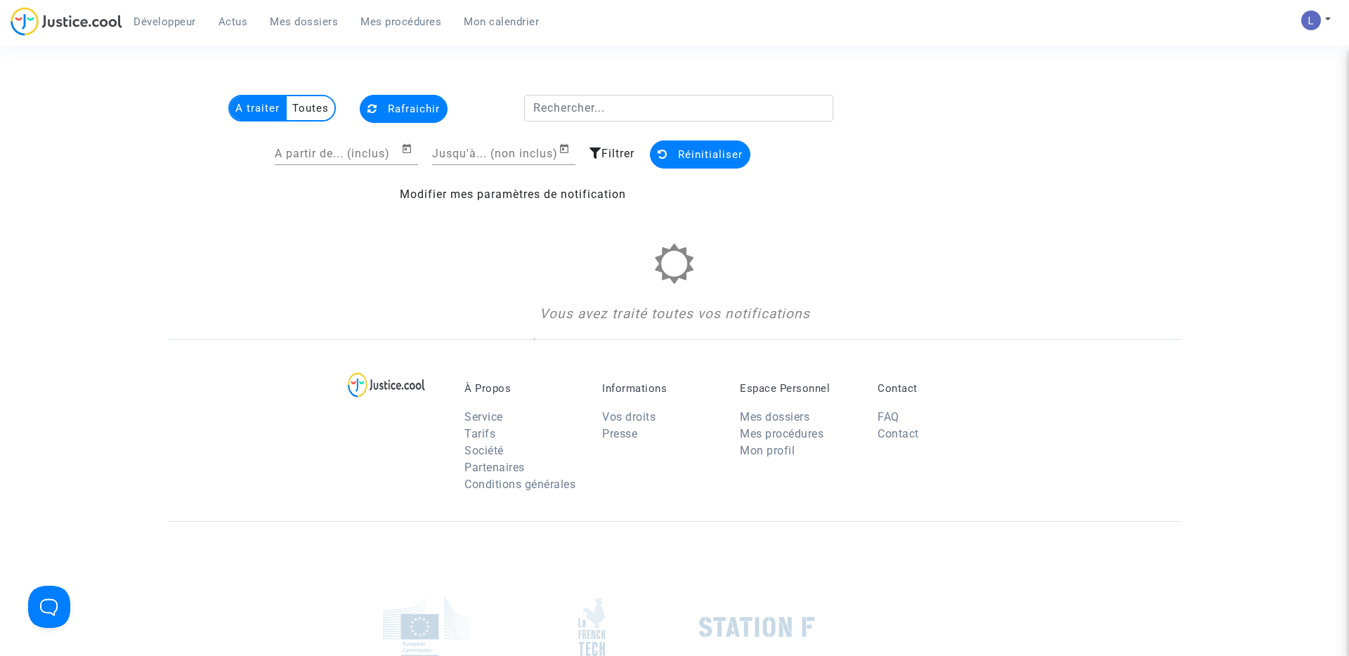
click at [301, 25] on span "Mes dossiers" at bounding box center [304, 21] width 68 height 13
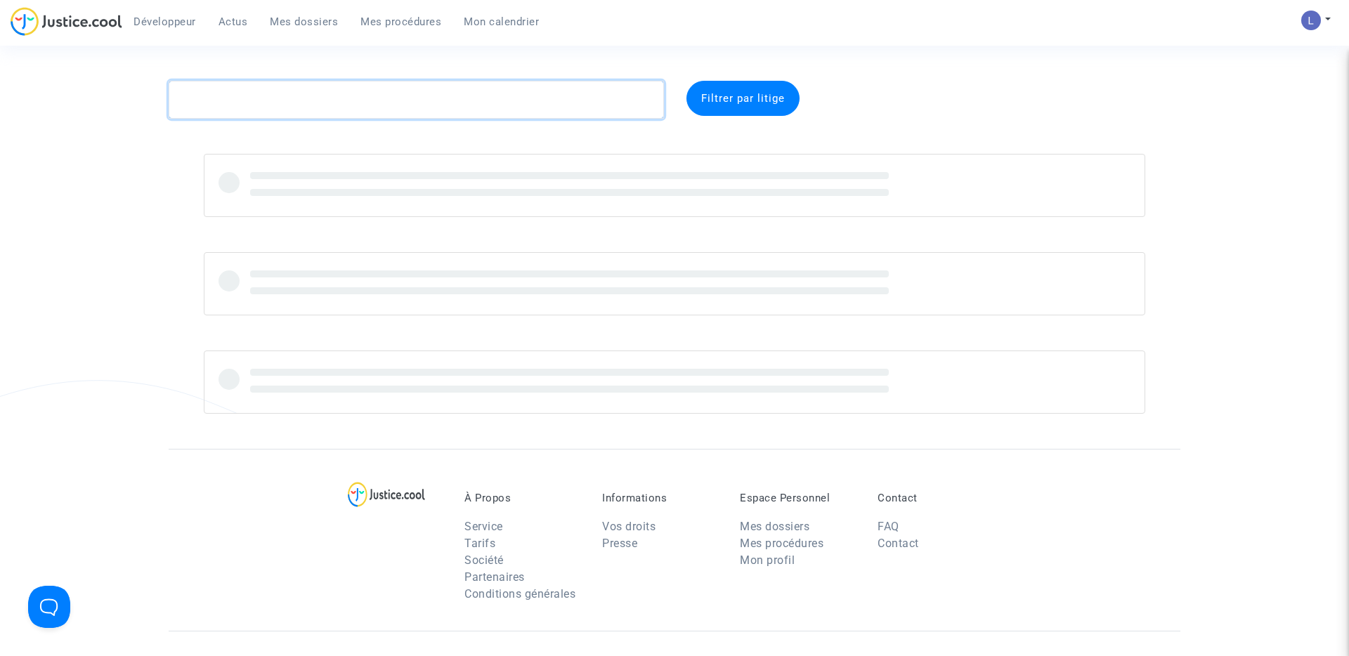
click at [285, 98] on textarea at bounding box center [416, 100] width 495 height 38
paste textarea "Benbagdad"
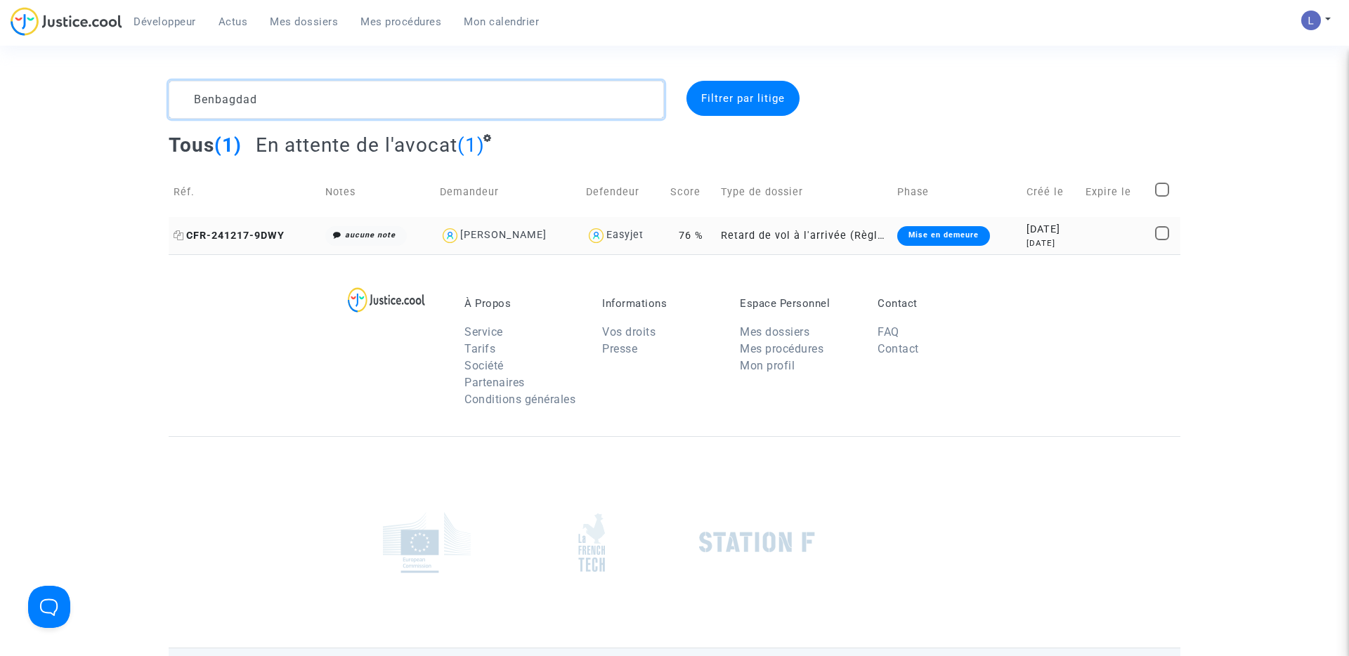
type textarea "Benbagdad"
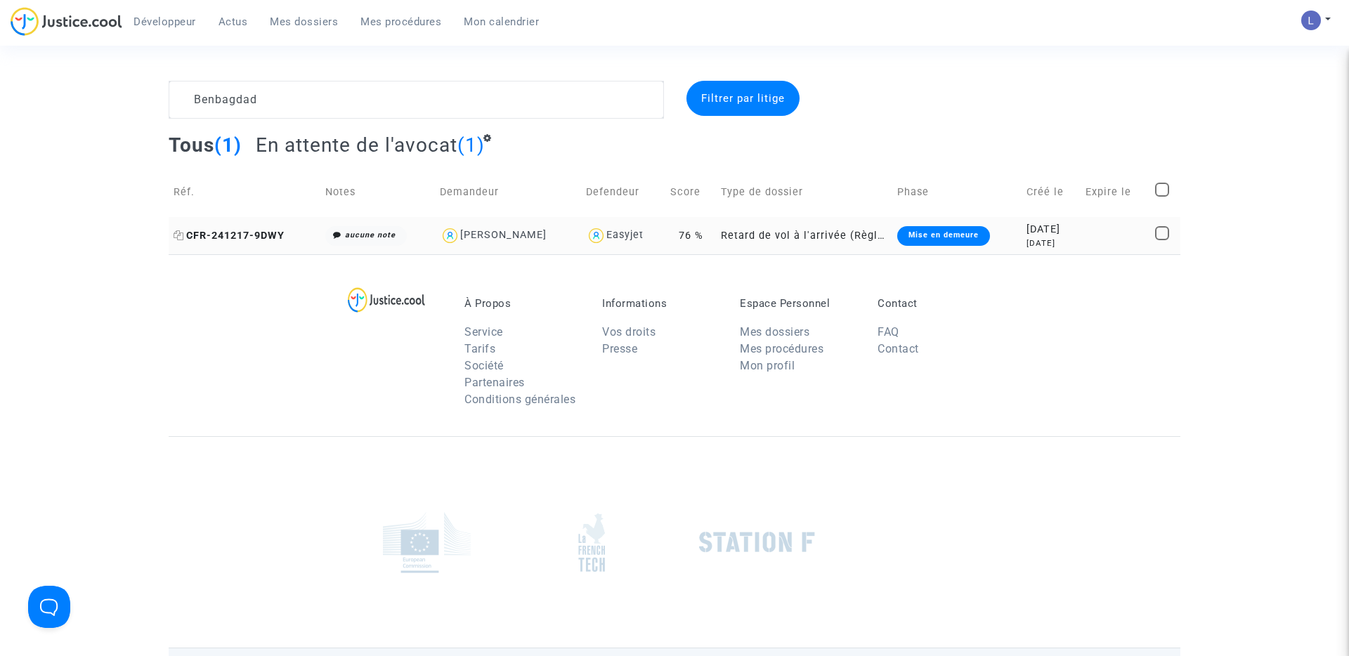
click at [226, 235] on span "CFR-241217-9DWY" at bounding box center [229, 236] width 111 height 12
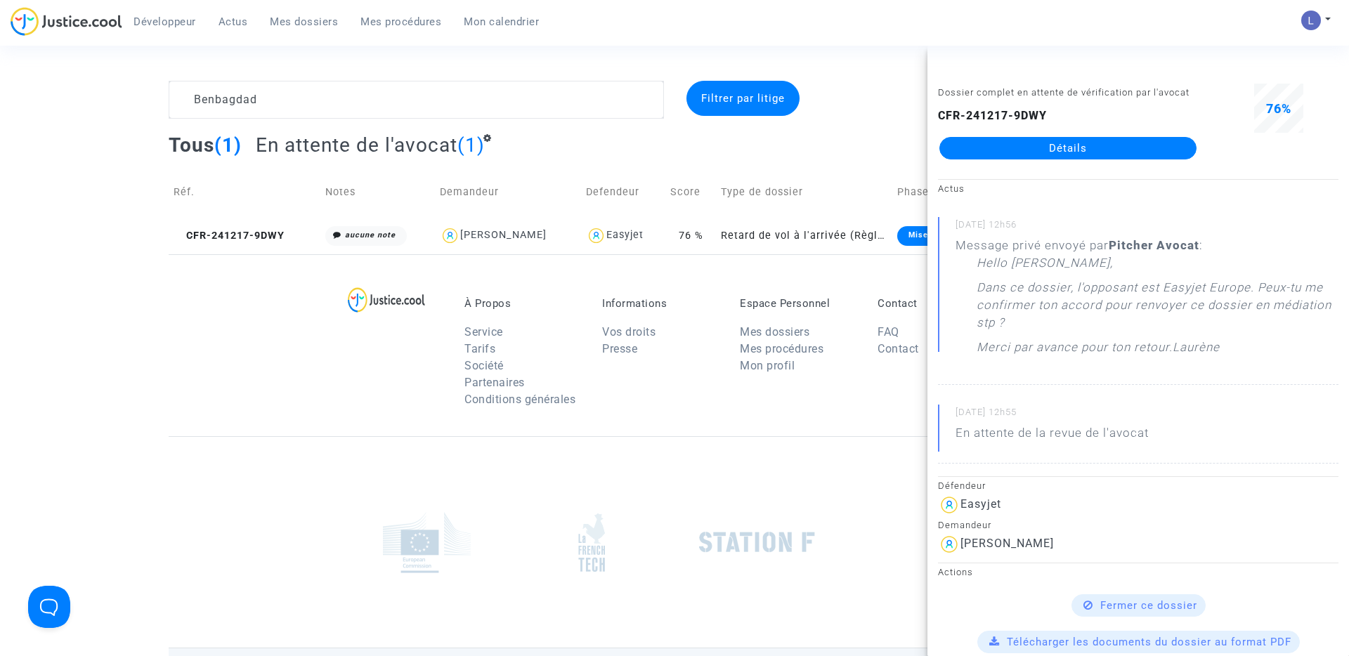
click at [1051, 151] on link "Détails" at bounding box center [1067, 148] width 257 height 22
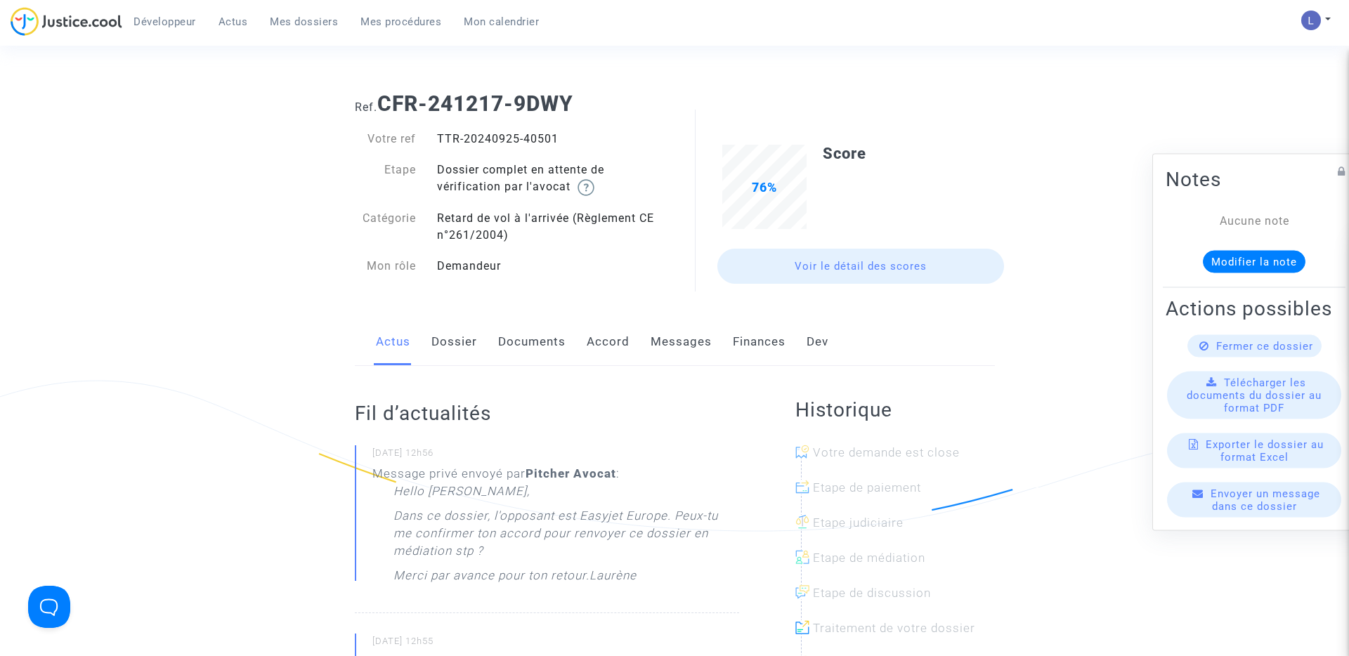
click at [691, 338] on link "Messages" at bounding box center [681, 342] width 61 height 46
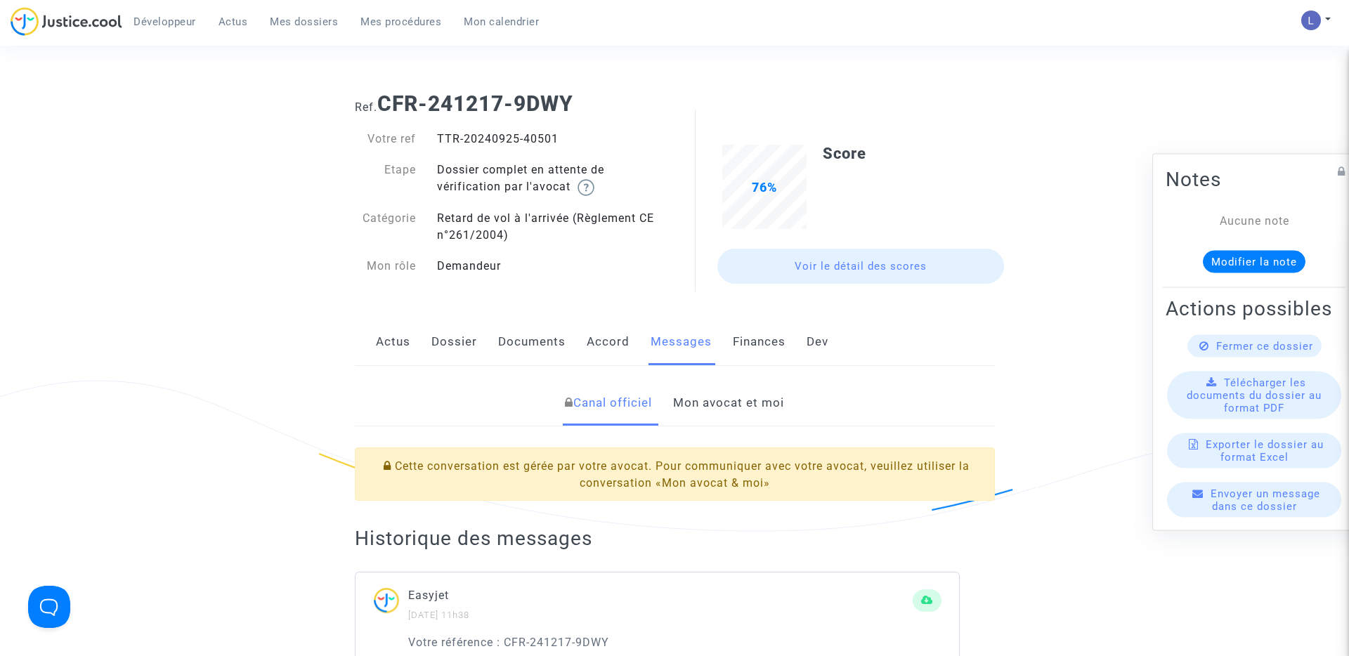
click at [738, 414] on link "Mon avocat et moi" at bounding box center [728, 403] width 111 height 46
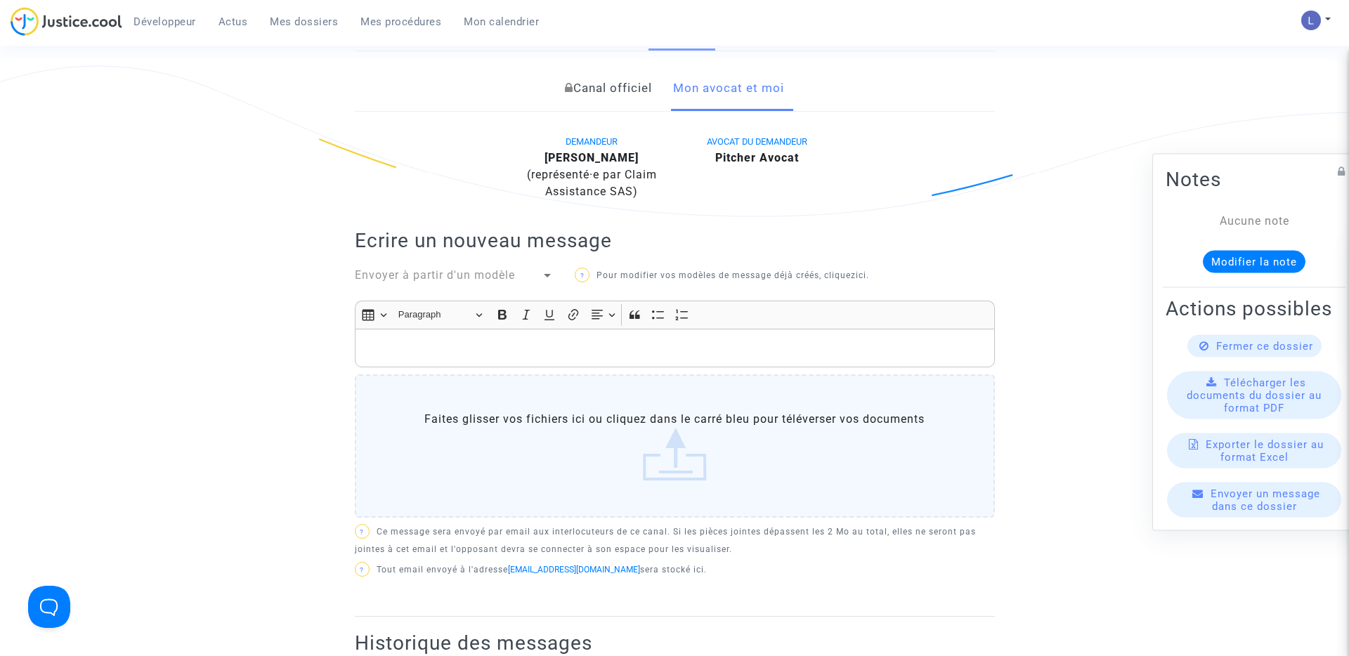
scroll to position [314, 0]
click at [627, 98] on link "Canal officiel" at bounding box center [608, 89] width 87 height 46
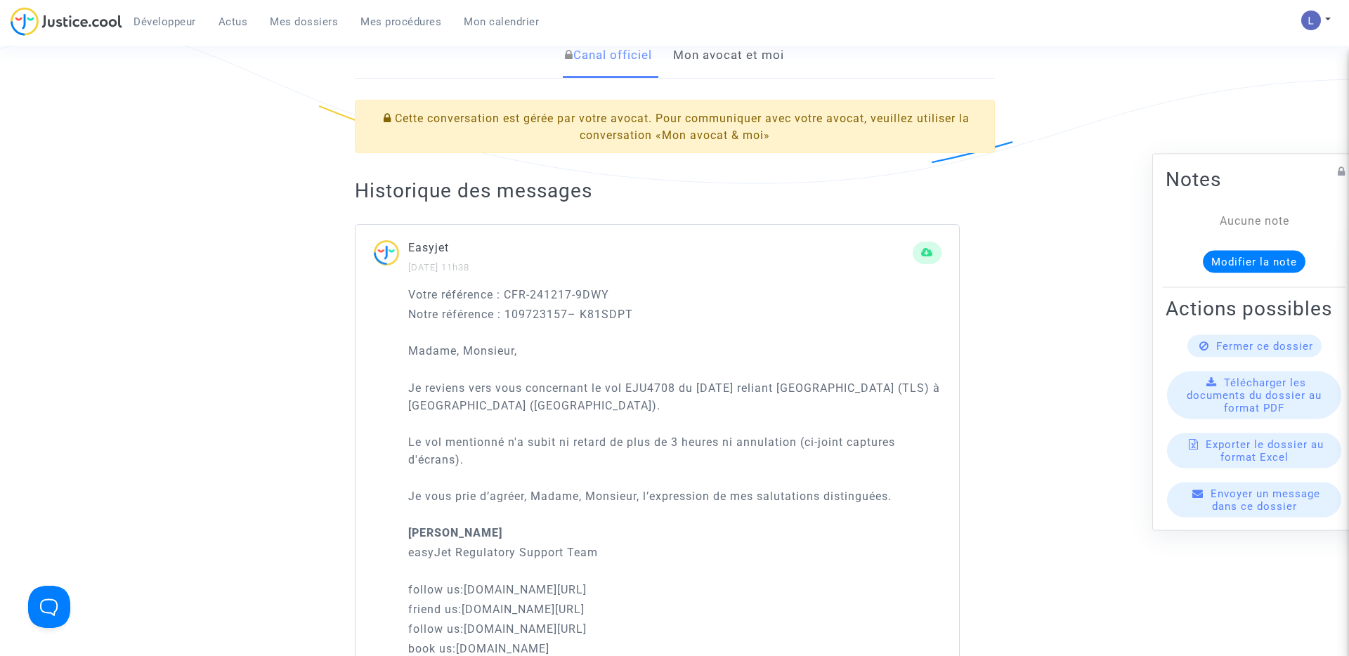
scroll to position [353, 0]
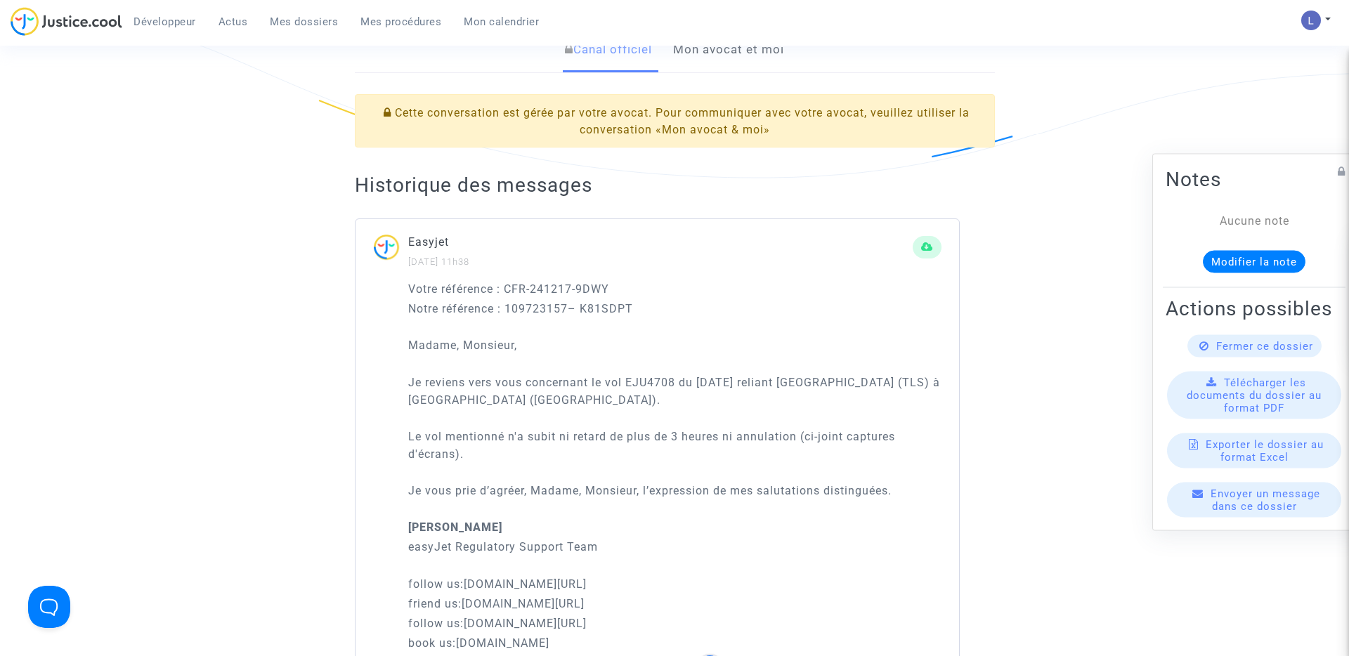
click at [692, 48] on link "Mon avocat et moi" at bounding box center [728, 50] width 111 height 46
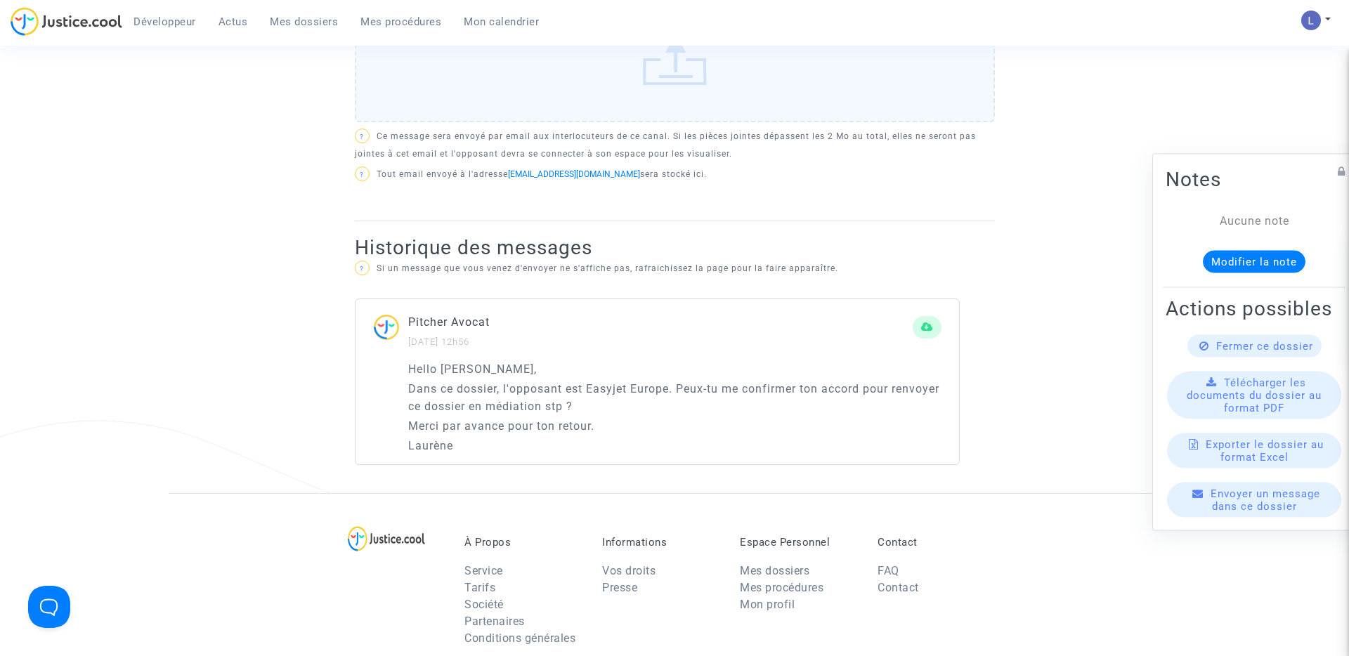
scroll to position [523, 0]
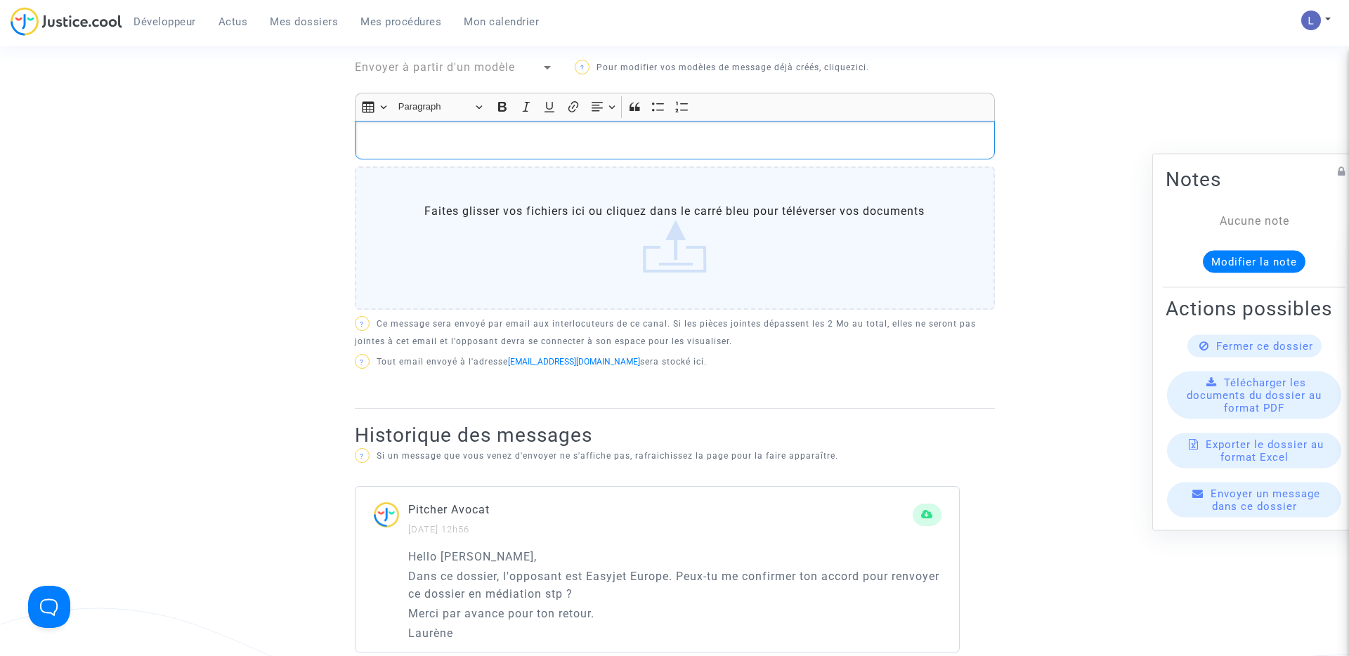
click at [474, 138] on p "Rich Text Editor, main" at bounding box center [674, 140] width 625 height 18
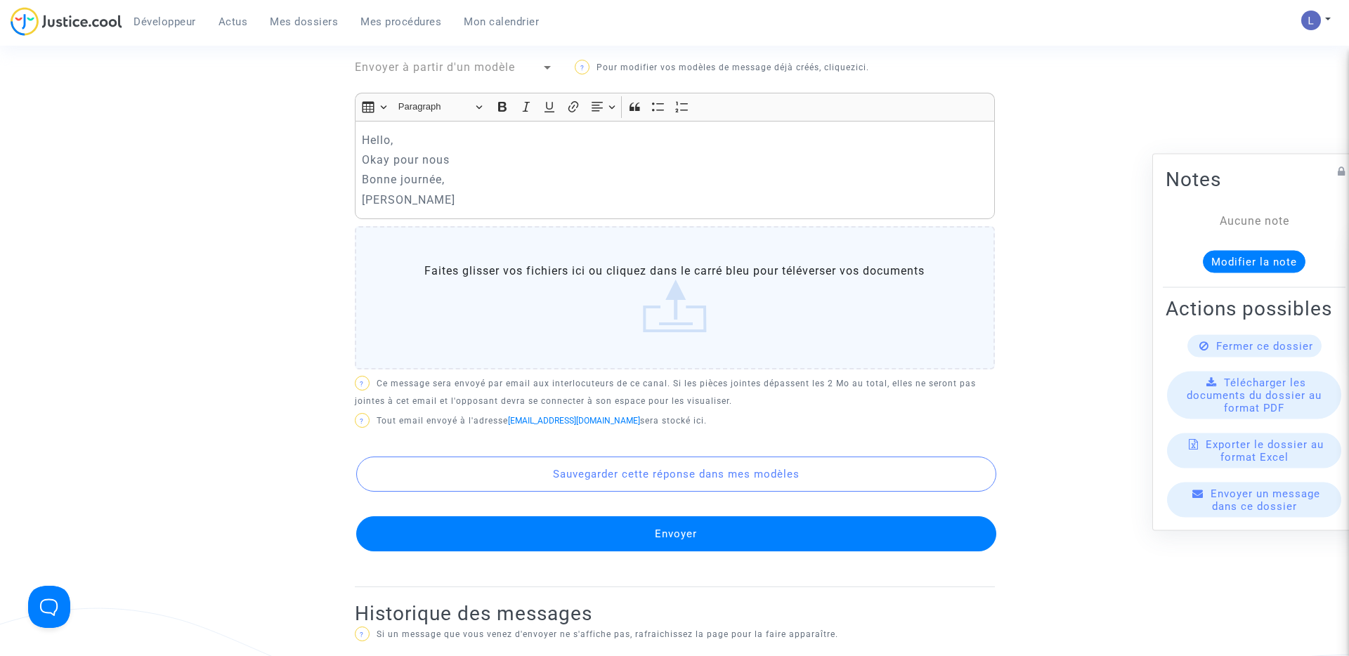
click at [647, 531] on button "Envoyer" at bounding box center [676, 533] width 640 height 35
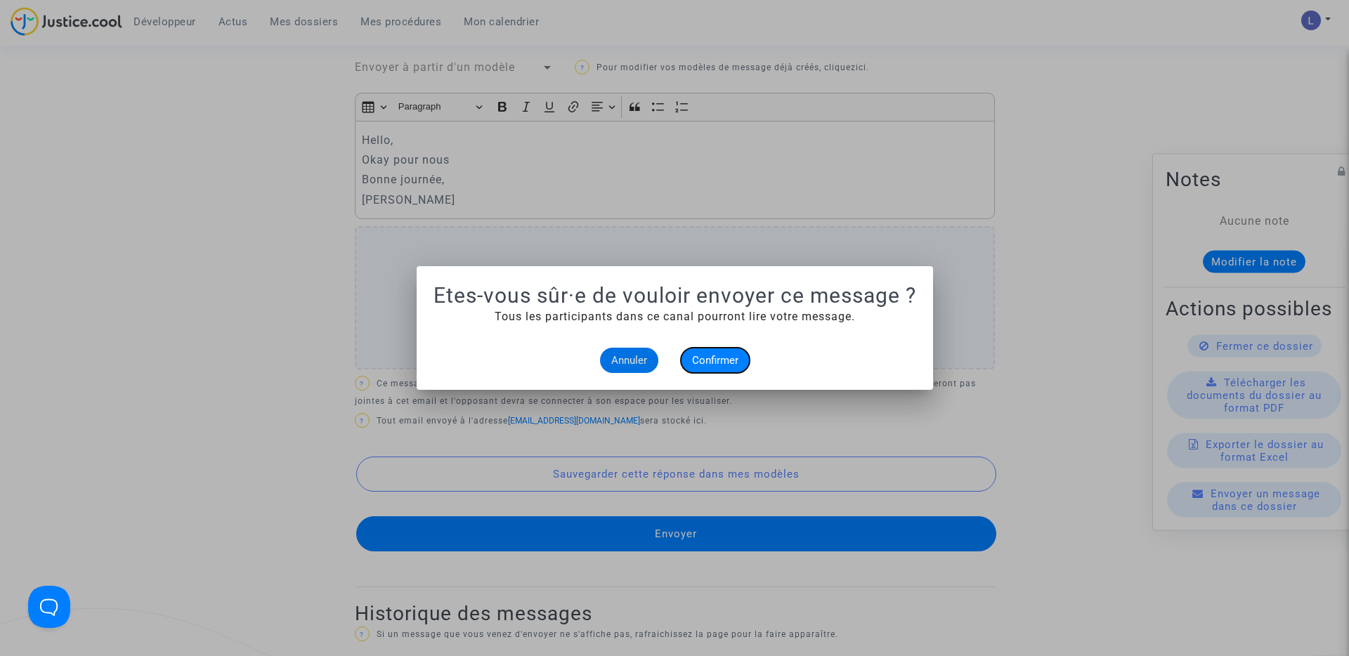
click at [715, 348] on button "Confirmer" at bounding box center [715, 360] width 69 height 25
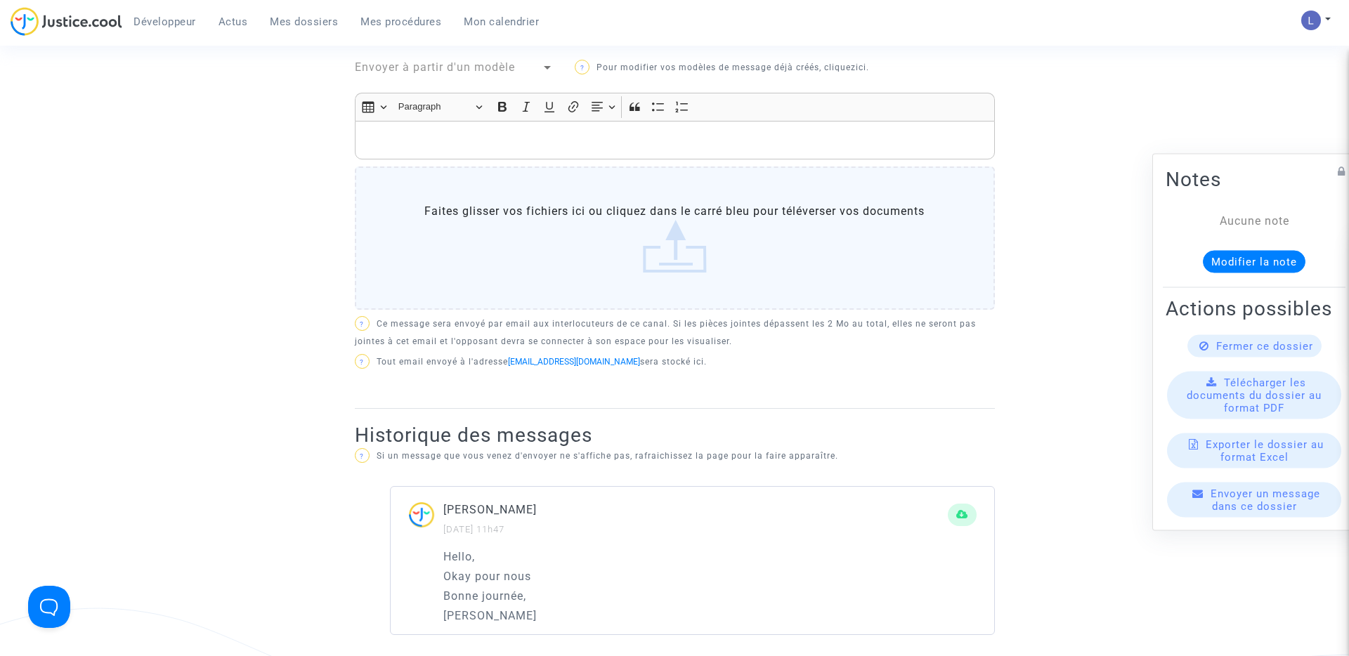
scroll to position [681, 0]
